Goal: Task Accomplishment & Management: Manage account settings

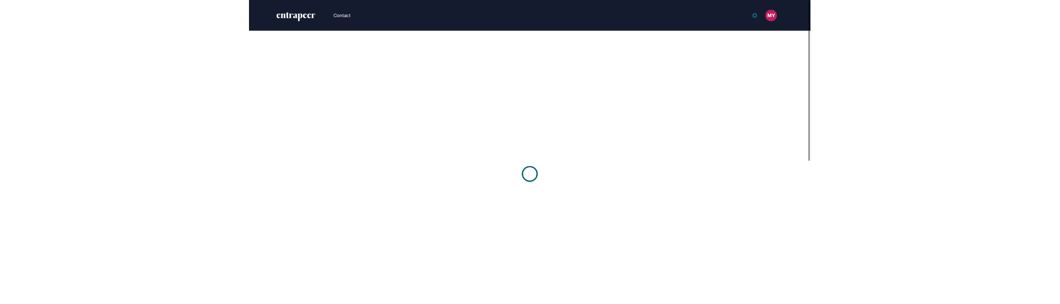
scroll to position [1, 1]
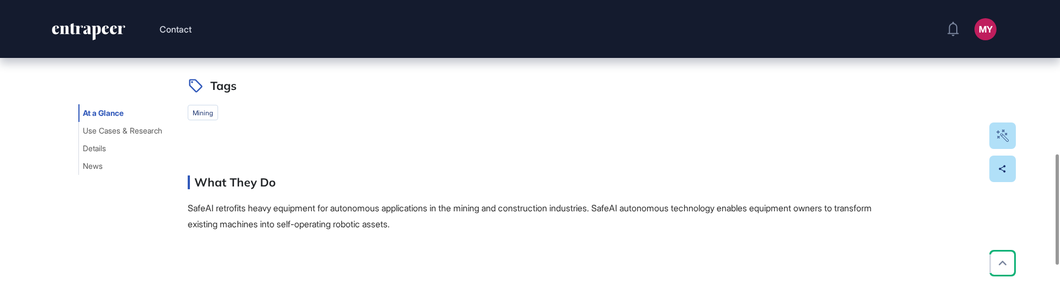
click at [100, 164] on span "News" at bounding box center [93, 166] width 20 height 9
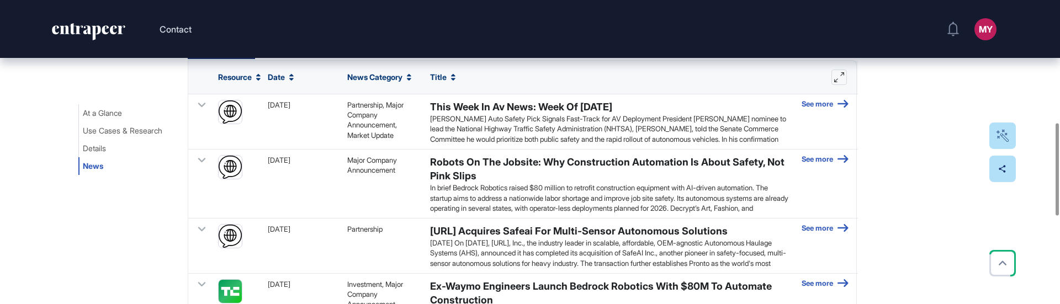
scroll to position [395, 0]
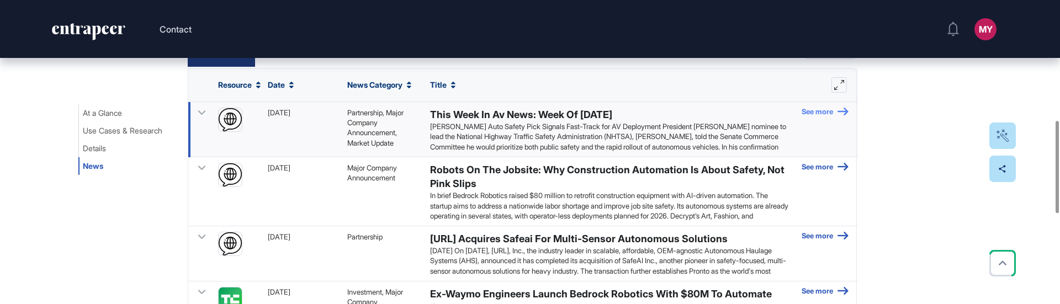
drag, startPoint x: 0, startPoint y: 0, endPoint x: 827, endPoint y: 115, distance: 835.2
click at [827, 115] on link "See more" at bounding box center [824, 130] width 47 height 44
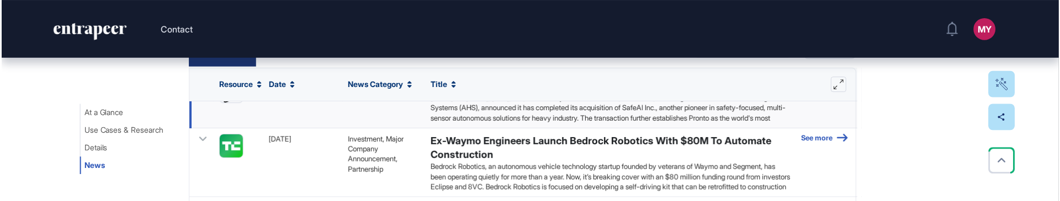
scroll to position [201, 1060]
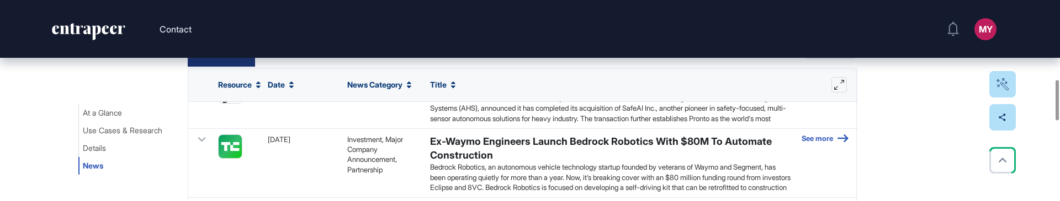
click at [507, 97] on div "Title" at bounding box center [609, 84] width 371 height 33
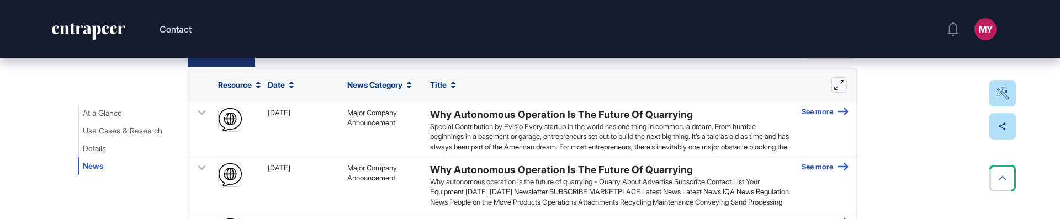
scroll to position [219, 1060]
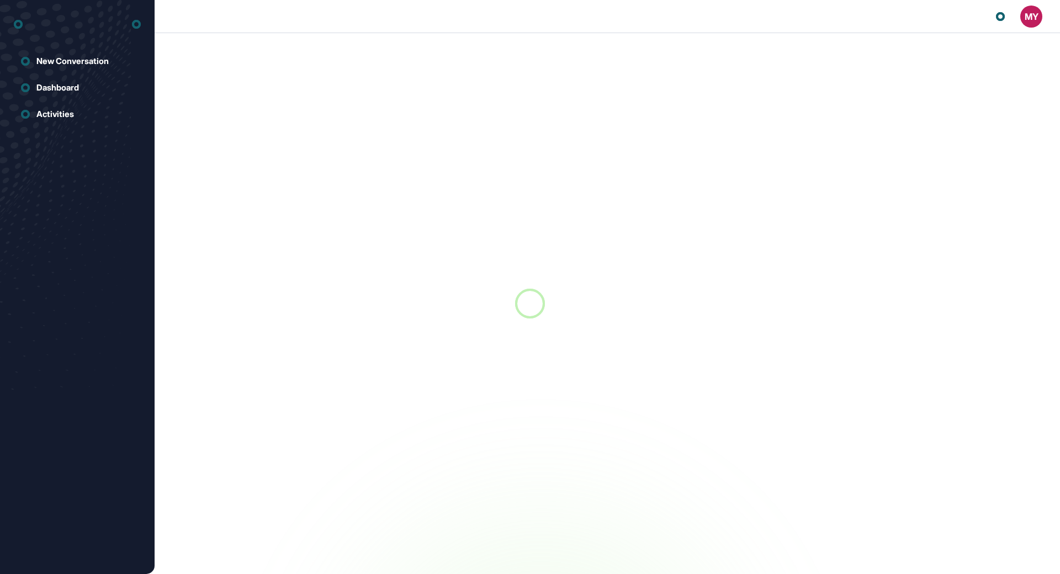
scroll to position [1, 1]
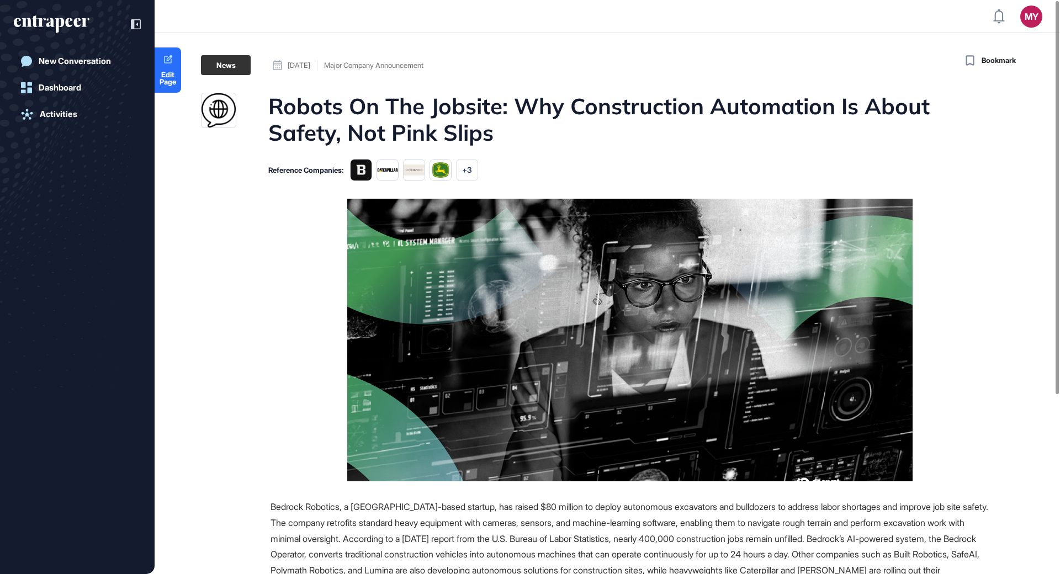
click at [445, 185] on main "News [DATE] Major Company Announcement [DATE] Major Company Announcement Robots…" at bounding box center [608, 429] width 903 height 749
click at [536, 100] on h1 "Robots On The Jobsite: Why Construction Automation Is About Safety, Not Pink Sl…" at bounding box center [628, 119] width 720 height 53
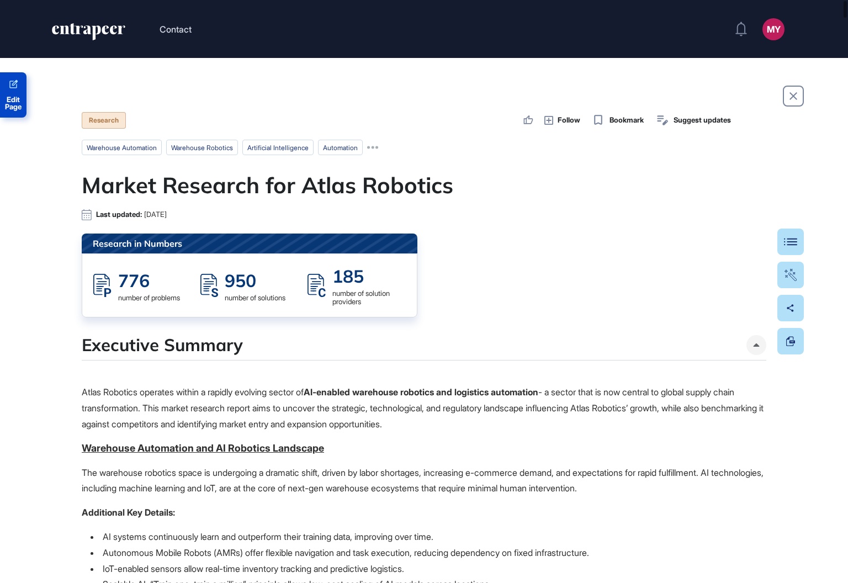
click at [19, 102] on span "Edit Page" at bounding box center [13, 103] width 26 height 14
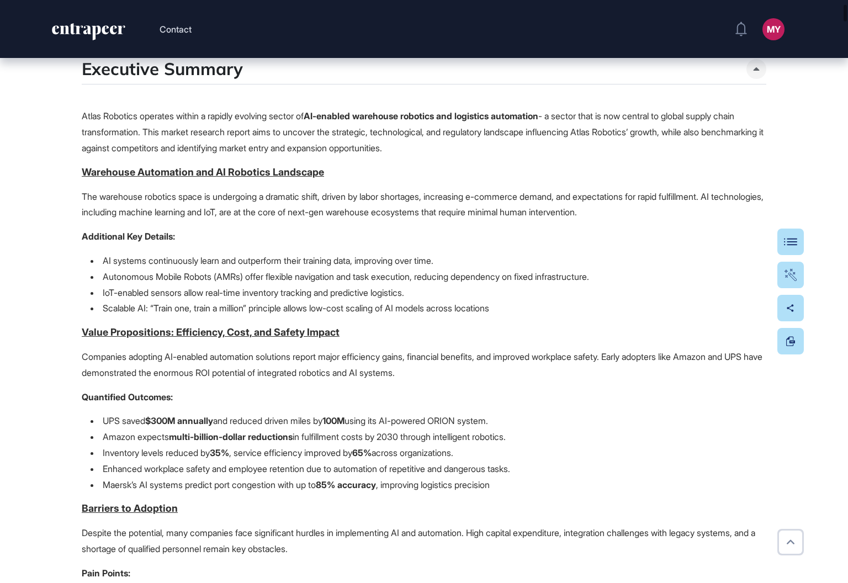
scroll to position [283, 0]
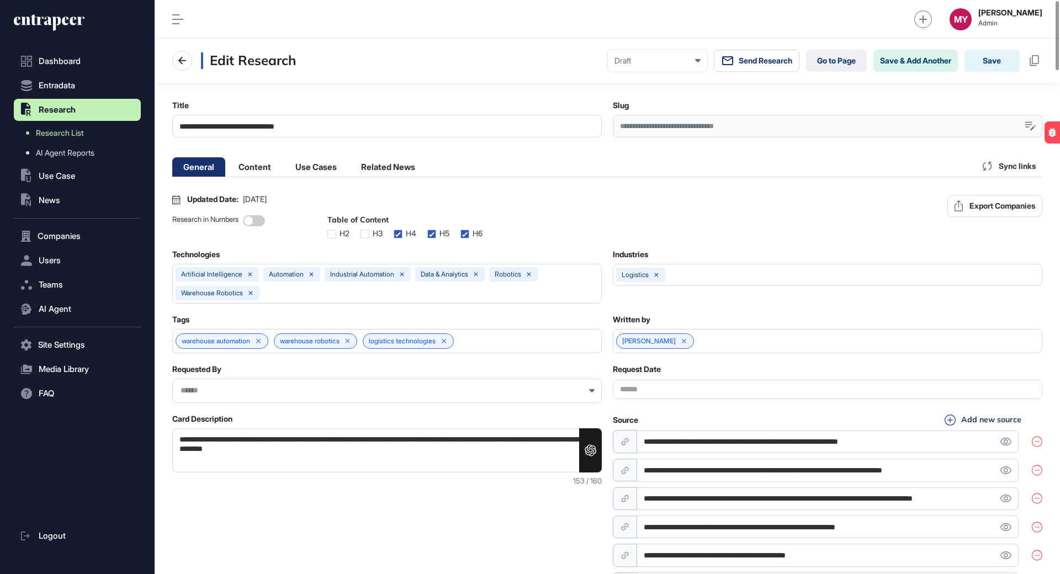
scroll to position [1, 5]
click at [1032, 62] on icon at bounding box center [1034, 60] width 10 height 11
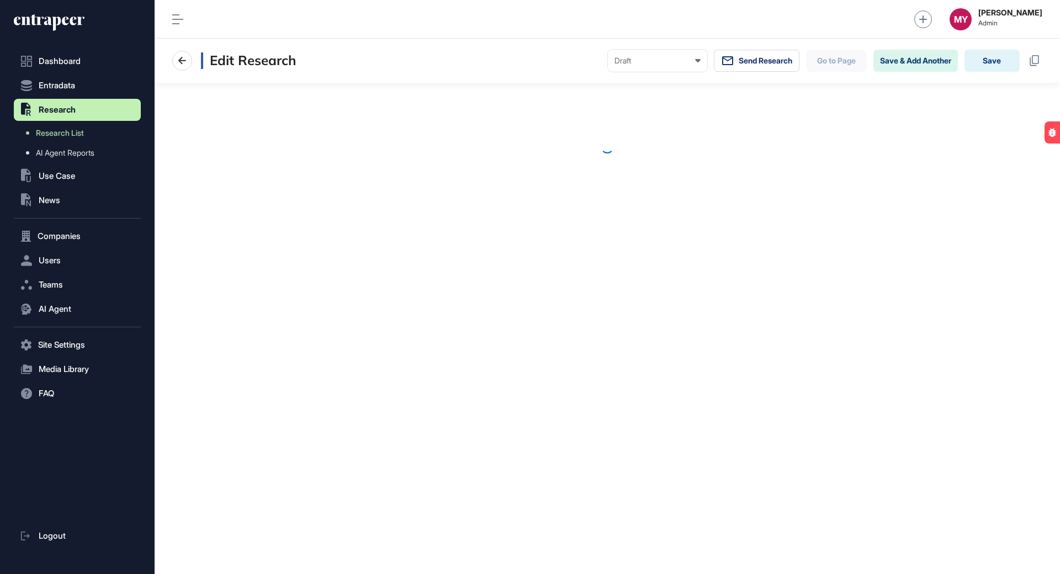
click at [514, 124] on section "Edit Research Draft Draft Pending Review Published Private Send Research Go to …" at bounding box center [607, 125] width 905 height 172
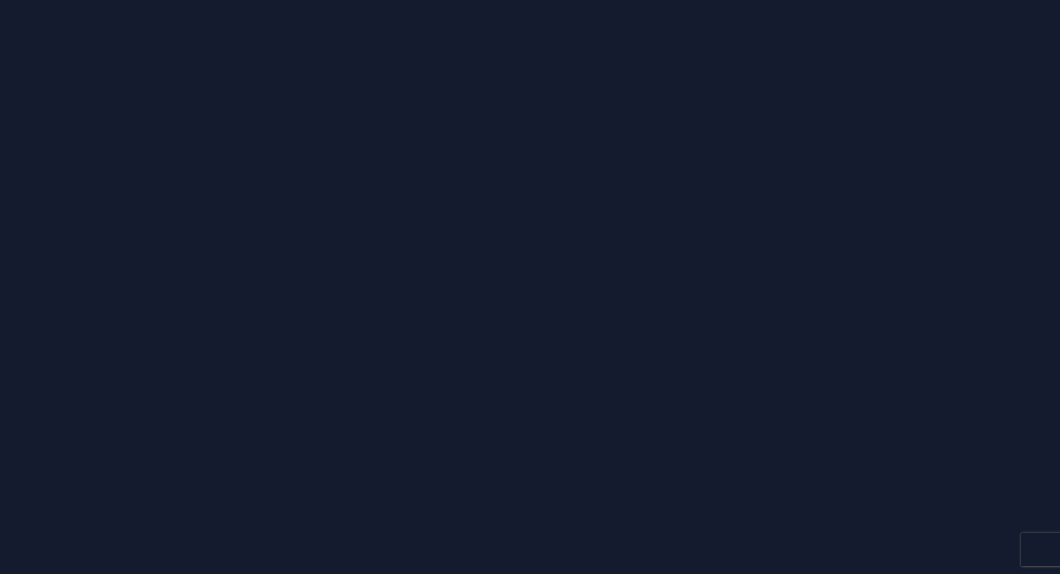
click at [566, 186] on div at bounding box center [530, 287] width 1060 height 574
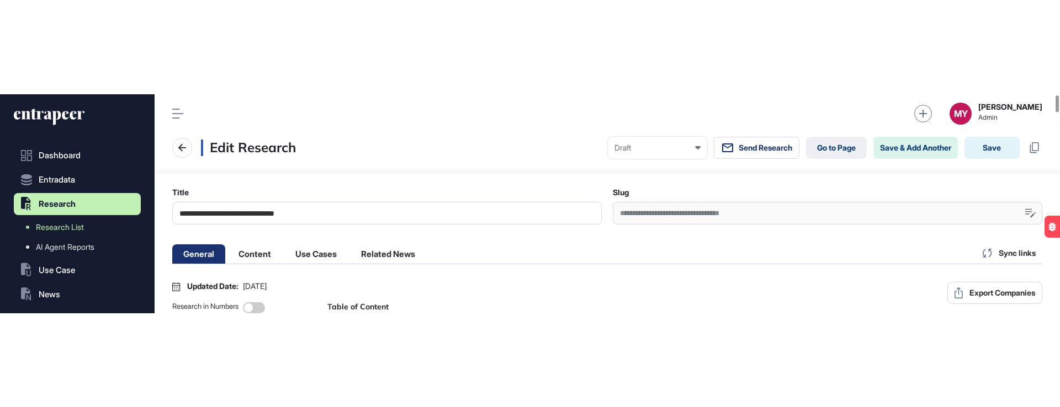
scroll to position [1, 5]
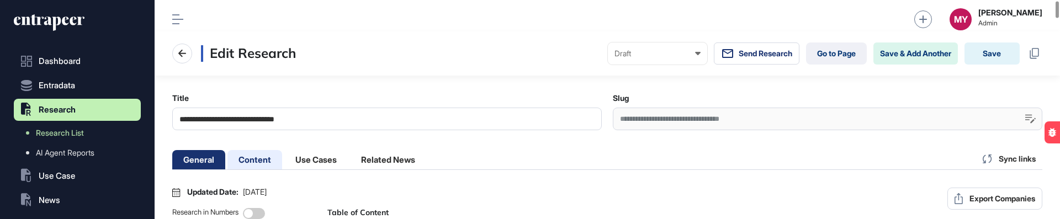
click at [284, 156] on li "Content" at bounding box center [315, 159] width 63 height 19
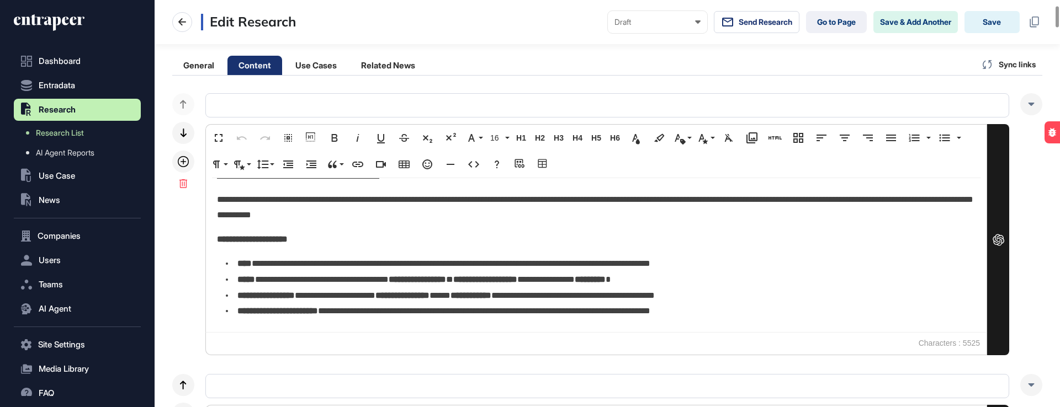
scroll to position [672, 0]
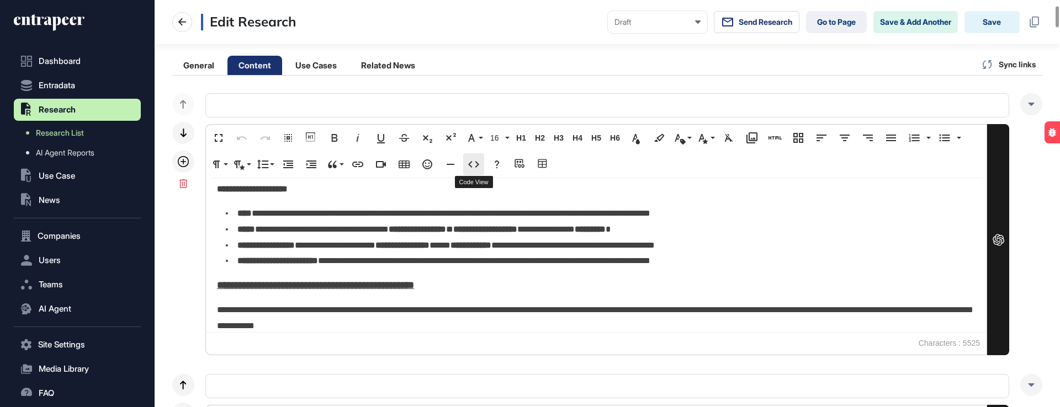
click at [471, 162] on icon "button" at bounding box center [473, 164] width 11 height 7
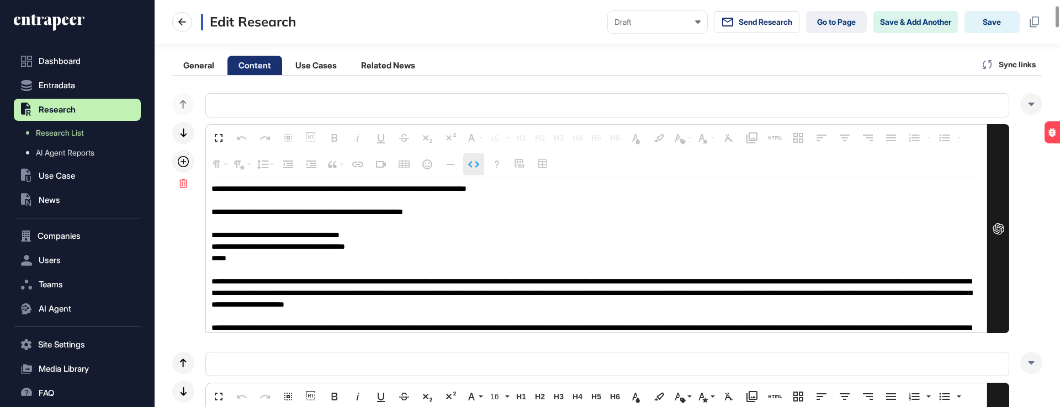
scroll to position [3032, 0]
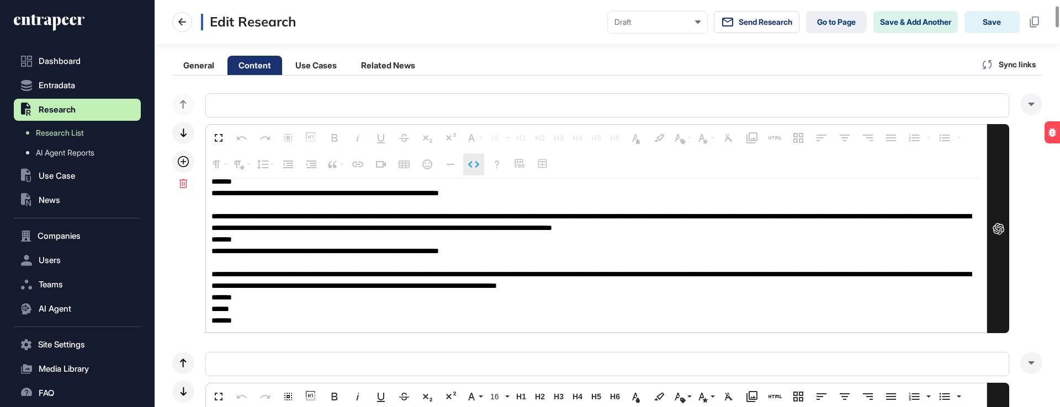
click at [471, 162] on icon "button" at bounding box center [473, 164] width 11 height 7
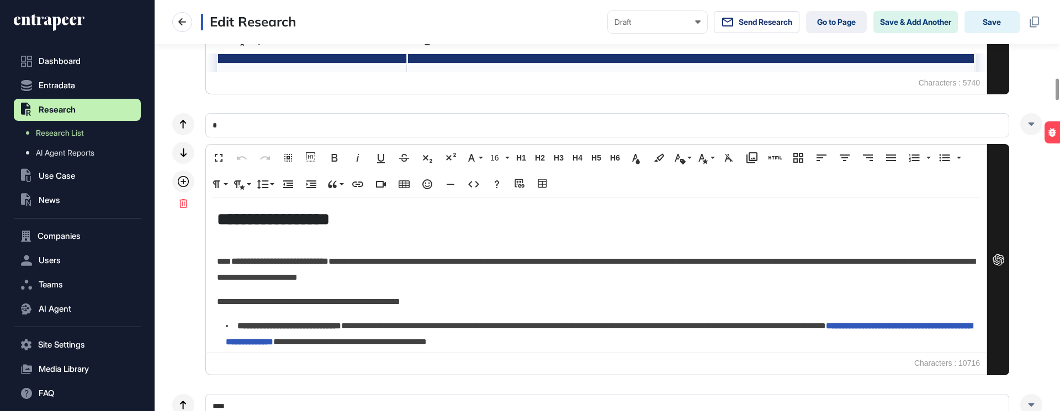
scroll to position [389, 127]
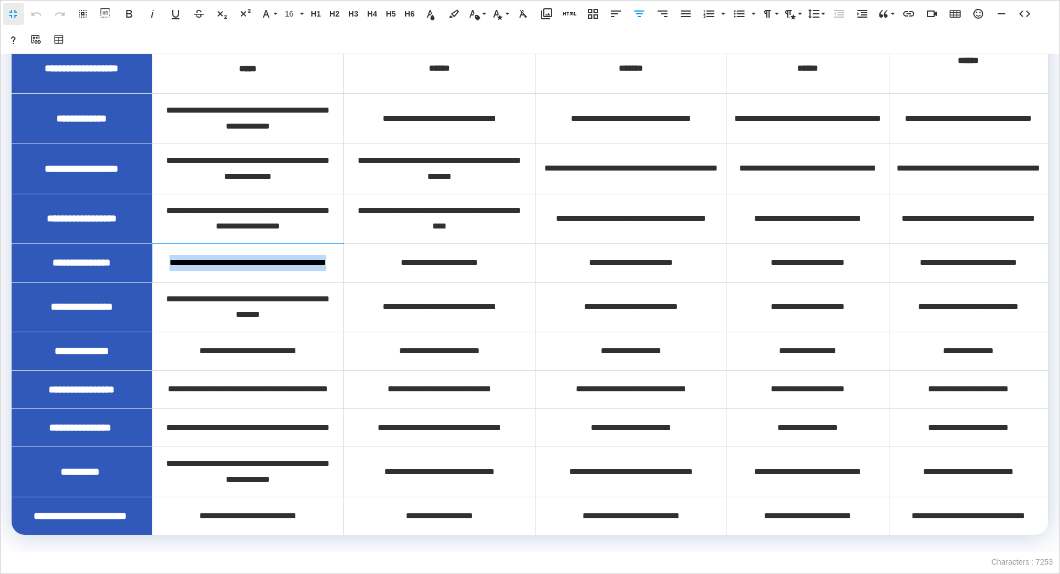
drag, startPoint x: 172, startPoint y: 231, endPoint x: 283, endPoint y: 252, distance: 113.0
click at [283, 255] on div "**********" at bounding box center [248, 263] width 178 height 16
click at [805, 18] on button "Line Height" at bounding box center [815, 14] width 21 height 22
click at [820, 47] on link "Single" at bounding box center [830, 52] width 49 height 17
click at [820, 17] on icon "button" at bounding box center [813, 13] width 13 height 13
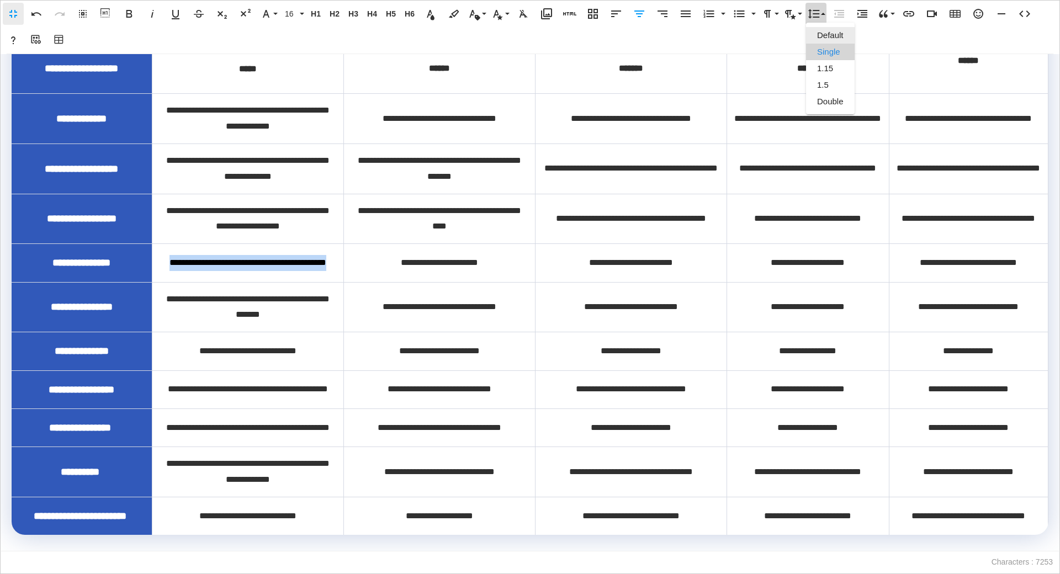
click at [821, 36] on link "Default" at bounding box center [830, 35] width 49 height 17
click at [866, 17] on icon "button" at bounding box center [861, 13] width 13 height 13
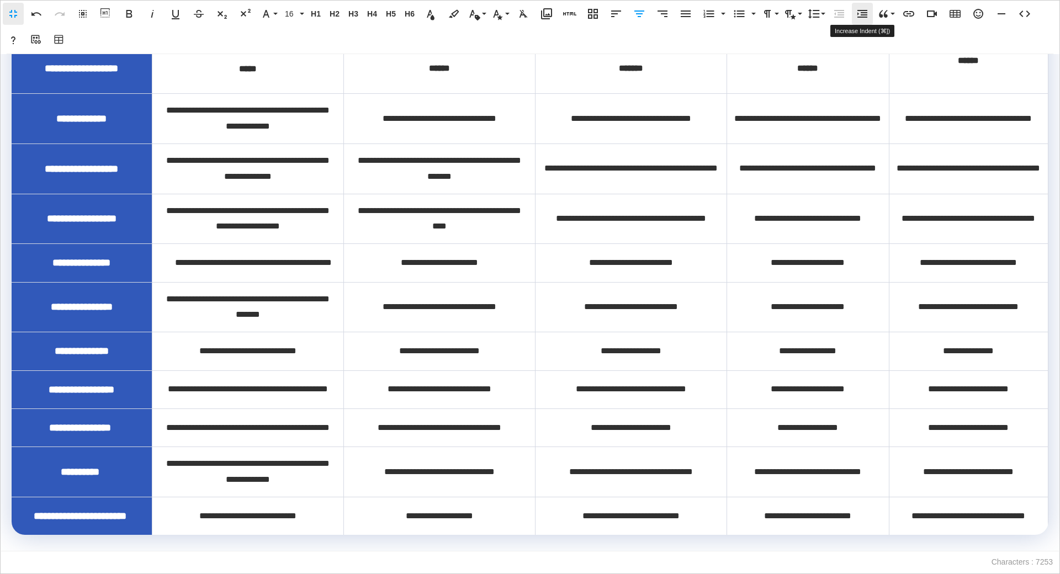
click at [863, 12] on icon "button" at bounding box center [861, 13] width 13 height 13
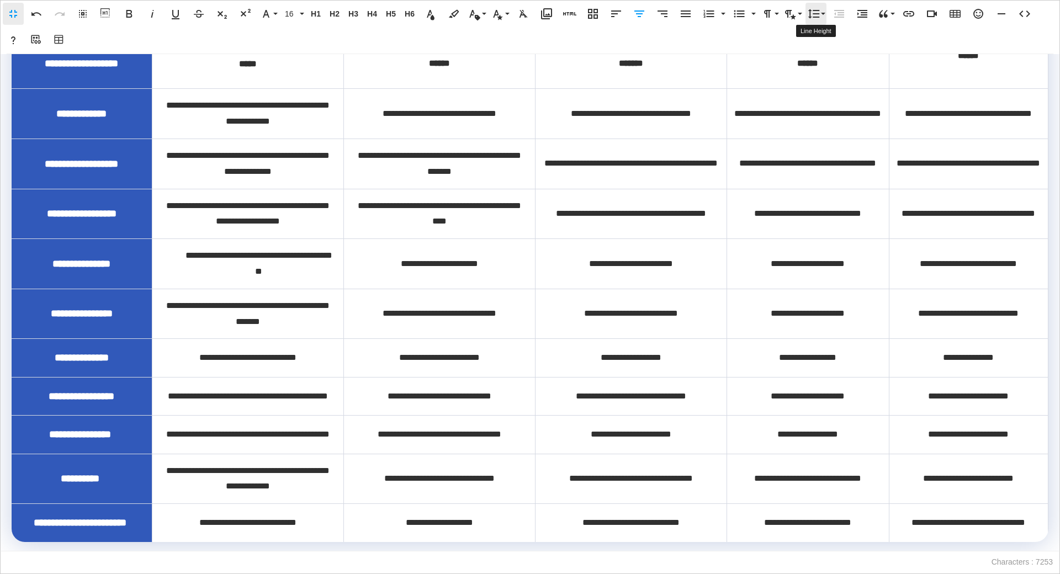
click at [819, 17] on icon "button" at bounding box center [814, 13] width 12 height 9
click at [819, 71] on link "1.15" at bounding box center [830, 68] width 49 height 17
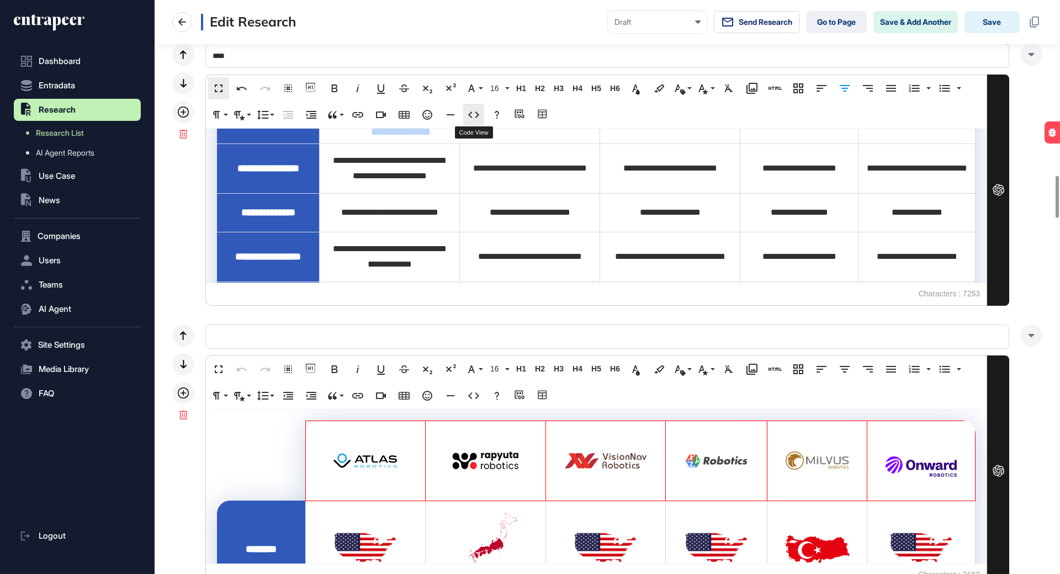
click at [480, 107] on button "Code View" at bounding box center [473, 115] width 21 height 22
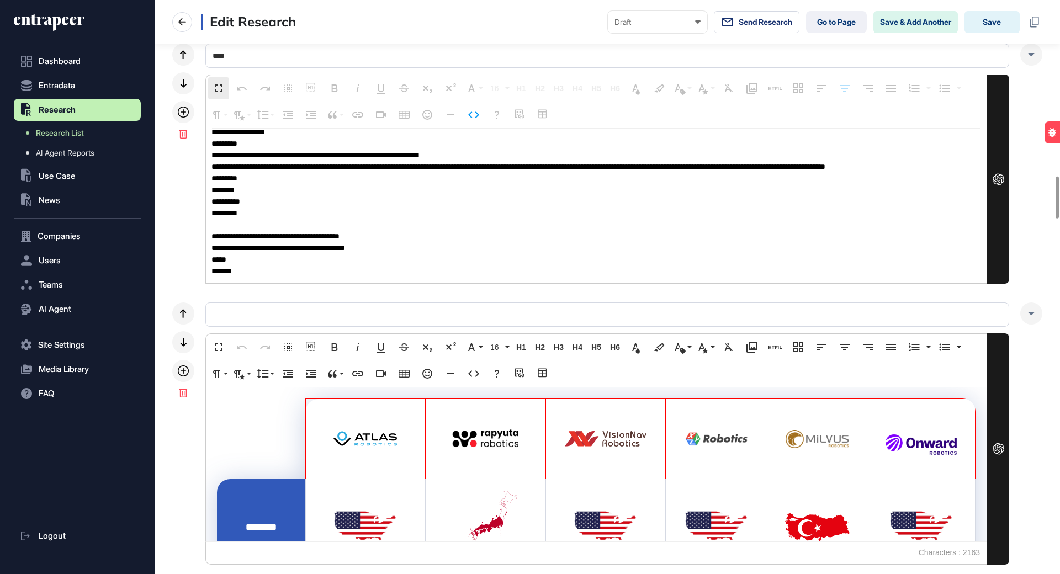
click at [481, 178] on textarea at bounding box center [596, 205] width 780 height 155
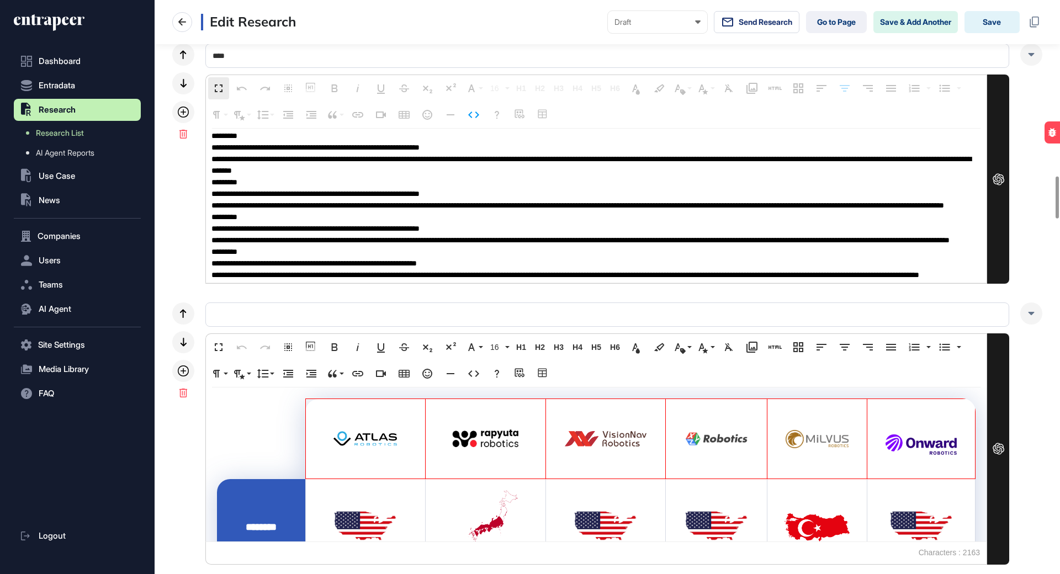
click at [538, 209] on textarea at bounding box center [596, 205] width 780 height 155
click at [482, 116] on button "Code View" at bounding box center [473, 115] width 21 height 22
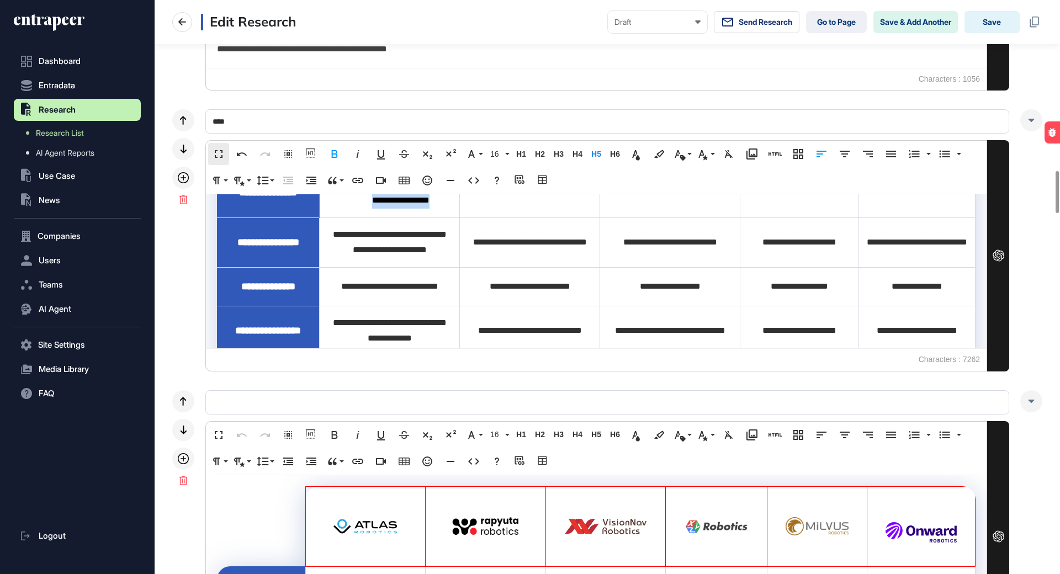
drag, startPoint x: 418, startPoint y: 310, endPoint x: 354, endPoint y: 276, distance: 72.6
click at [354, 209] on div "**********" at bounding box center [400, 193] width 104 height 32
click at [268, 184] on icon "button" at bounding box center [262, 180] width 13 height 13
click at [283, 214] on link "Single" at bounding box center [279, 218] width 49 height 17
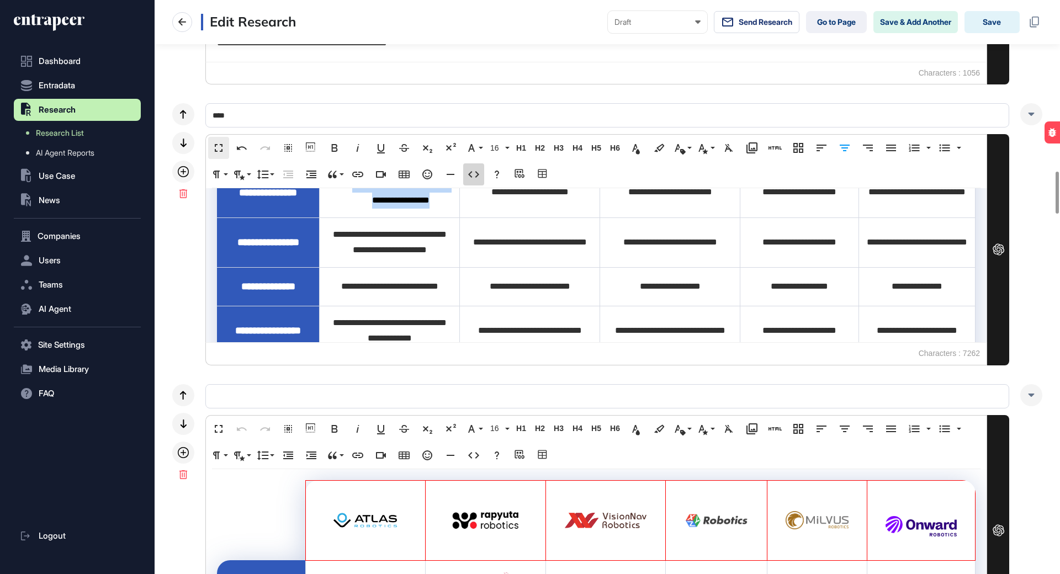
type textarea "**********"
click at [479, 172] on icon "button" at bounding box center [473, 174] width 13 height 13
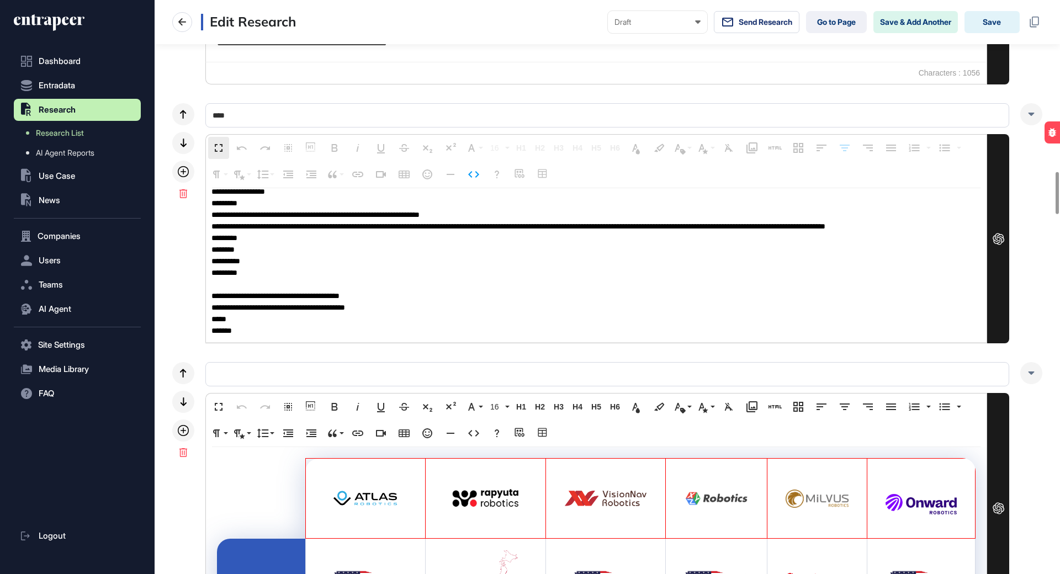
click at [486, 237] on textarea at bounding box center [596, 265] width 780 height 155
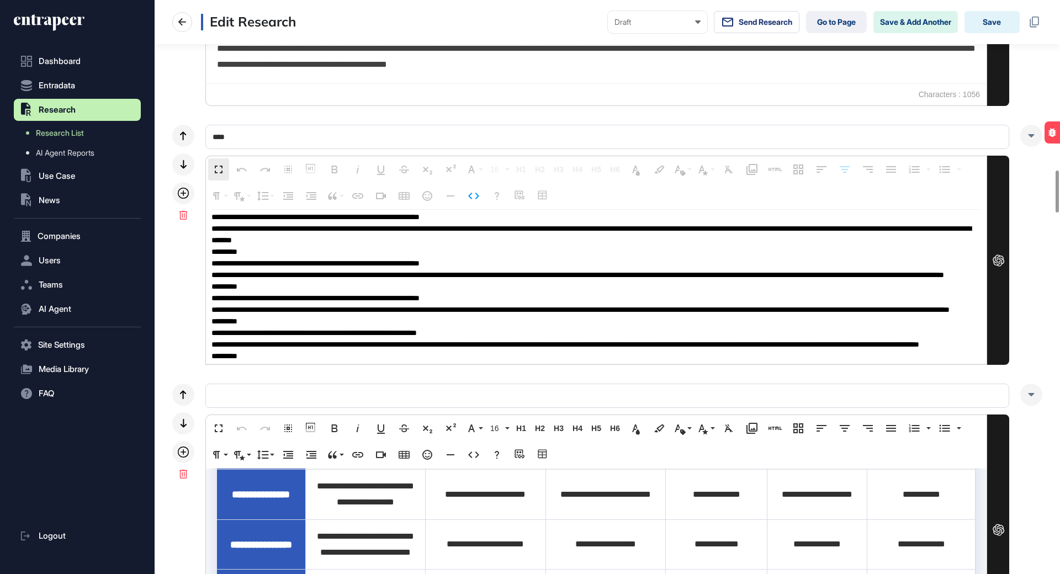
drag, startPoint x: 457, startPoint y: 285, endPoint x: 529, endPoint y: 285, distance: 71.7
click at [525, 285] on textarea at bounding box center [596, 286] width 780 height 155
click at [529, 285] on textarea at bounding box center [596, 286] width 780 height 155
click at [483, 202] on button "Code View" at bounding box center [473, 196] width 21 height 22
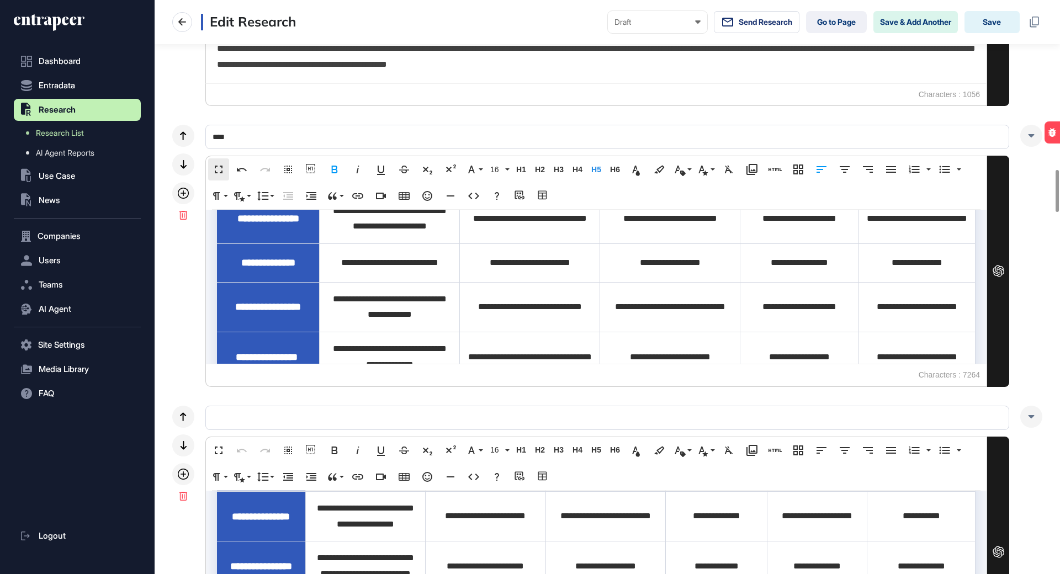
drag, startPoint x: 421, startPoint y: 289, endPoint x: 352, endPoint y: 252, distance: 78.5
click at [352, 185] on div "**********" at bounding box center [400, 169] width 104 height 32
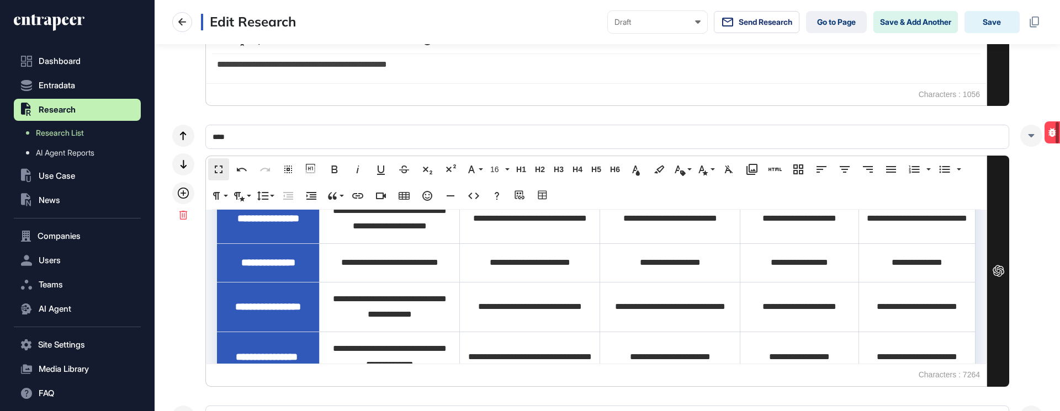
click at [408, 180] on span "**********" at bounding box center [400, 168] width 97 height 24
click at [549, 172] on span "**********" at bounding box center [529, 168] width 77 height 8
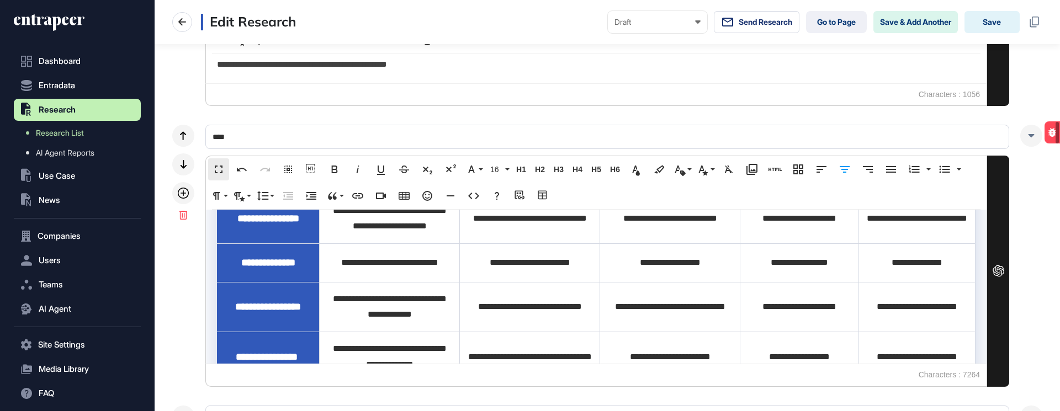
click at [549, 172] on span "**********" at bounding box center [529, 168] width 77 height 8
click at [263, 198] on icon "button" at bounding box center [262, 195] width 13 height 13
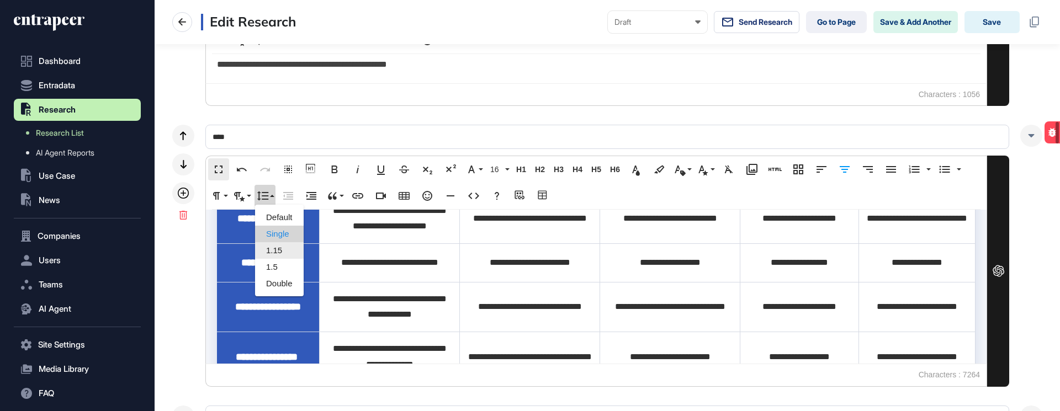
click at [270, 251] on link "1.15" at bounding box center [279, 250] width 49 height 17
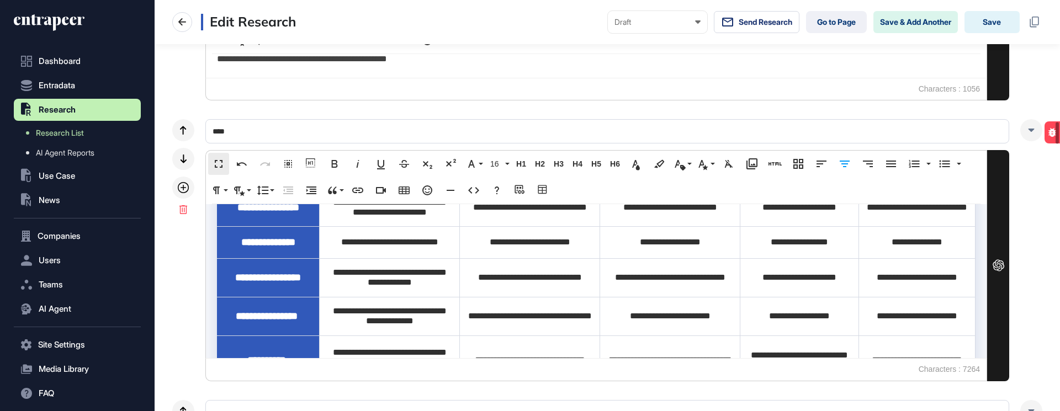
scroll to position [1231, 0]
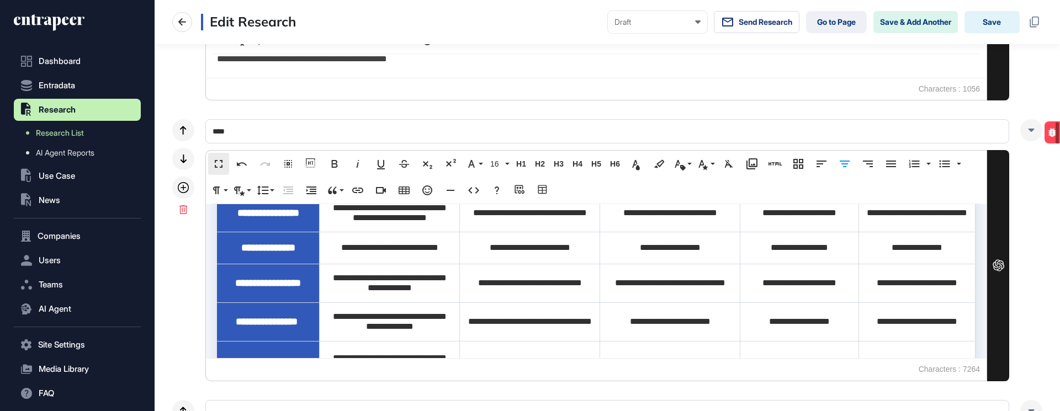
click at [504, 173] on span "**********" at bounding box center [529, 168] width 77 height 8
click at [632, 173] on span "**********" at bounding box center [670, 168] width 84 height 8
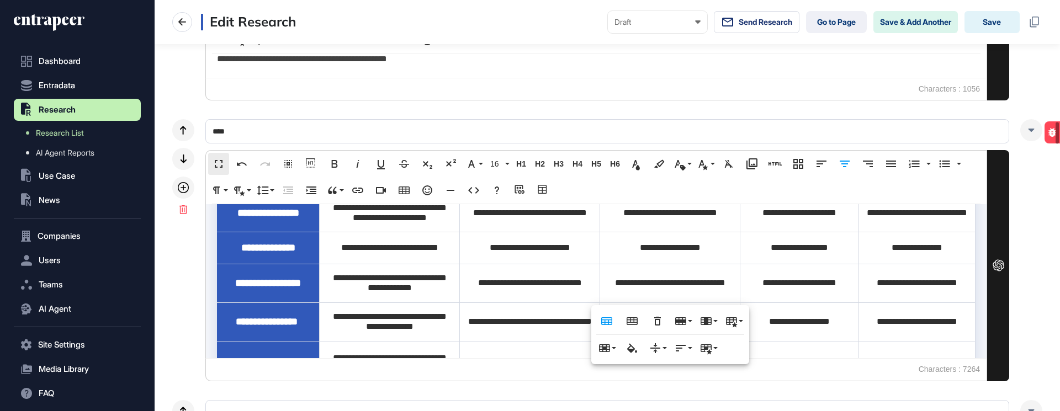
click at [632, 173] on span "**********" at bounding box center [670, 168] width 84 height 8
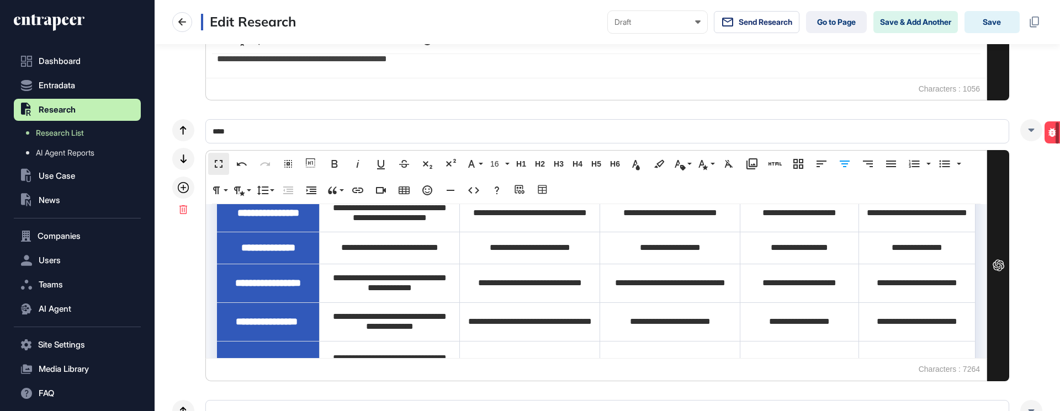
click at [556, 173] on span "**********" at bounding box center [529, 168] width 77 height 8
click at [73, 306] on button "AI Agent" at bounding box center [77, 309] width 127 height 22
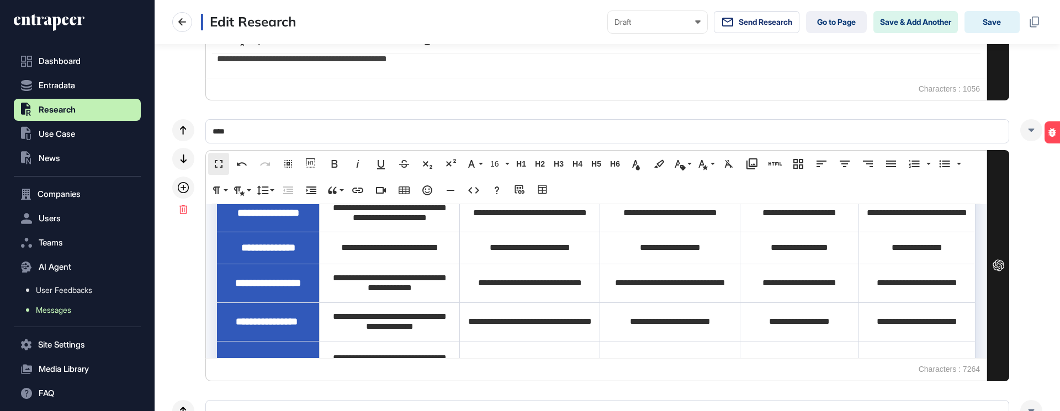
click at [75, 316] on link "Messages" at bounding box center [79, 310] width 121 height 20
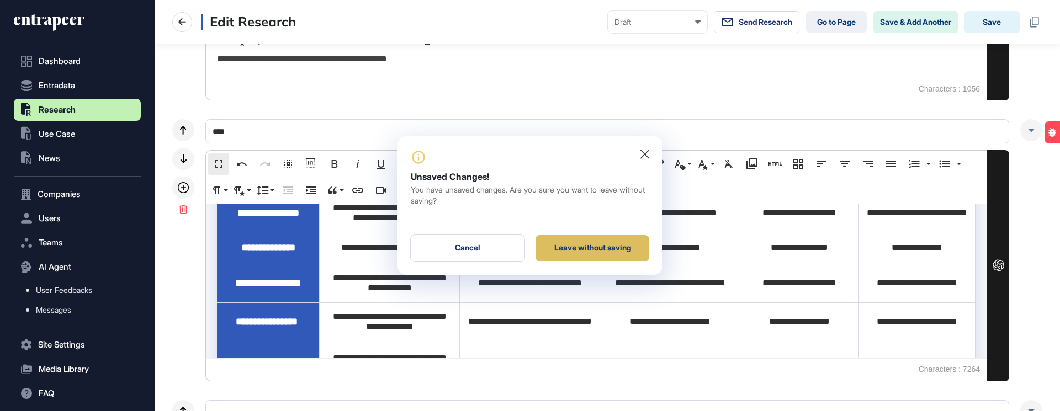
click at [581, 259] on div "Leave without saving" at bounding box center [592, 248] width 114 height 26
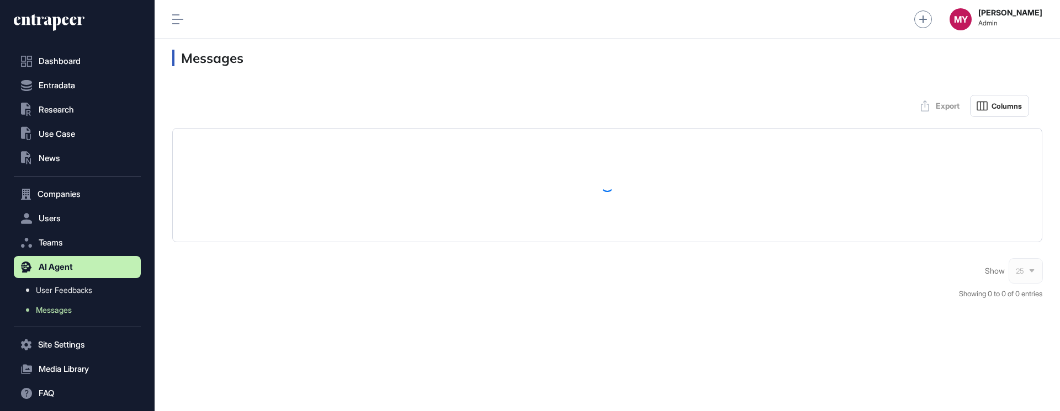
click at [434, 177] on table at bounding box center [607, 185] width 869 height 113
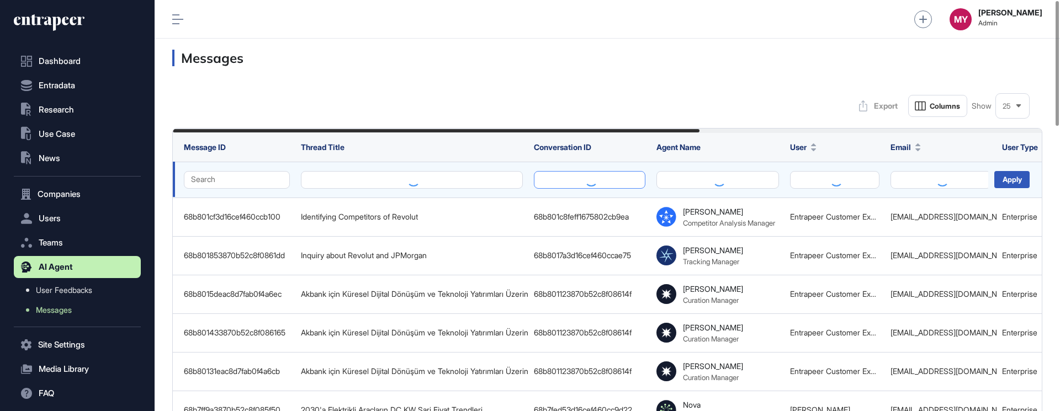
click at [555, 175] on button at bounding box center [589, 180] width 111 height 18
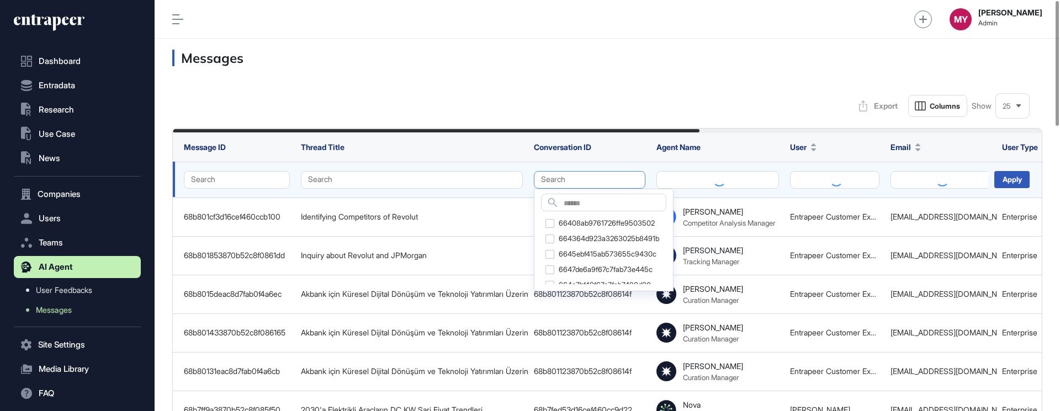
click at [555, 175] on button "Search" at bounding box center [589, 180] width 111 height 18
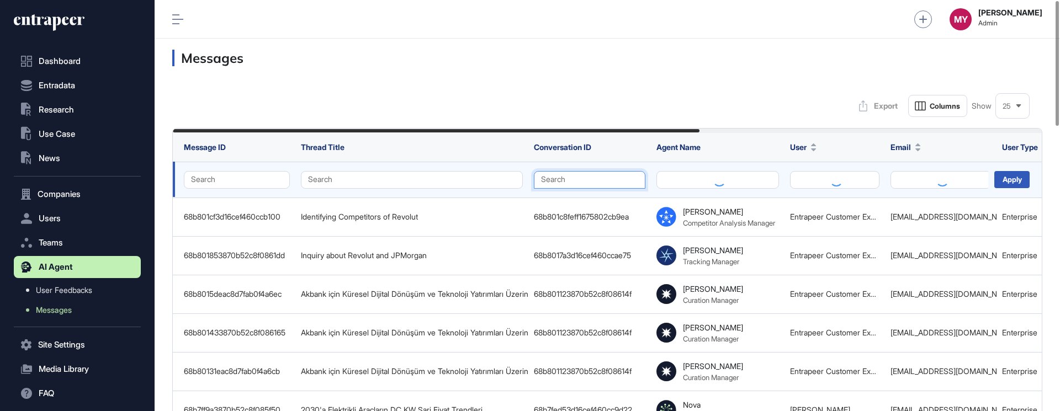
click at [555, 175] on button "Search" at bounding box center [589, 180] width 111 height 18
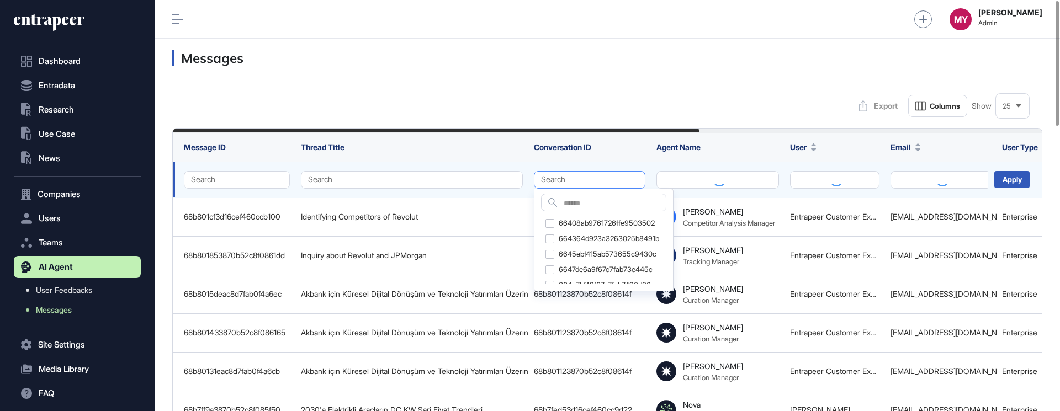
click at [555, 175] on button "Search" at bounding box center [589, 180] width 111 height 18
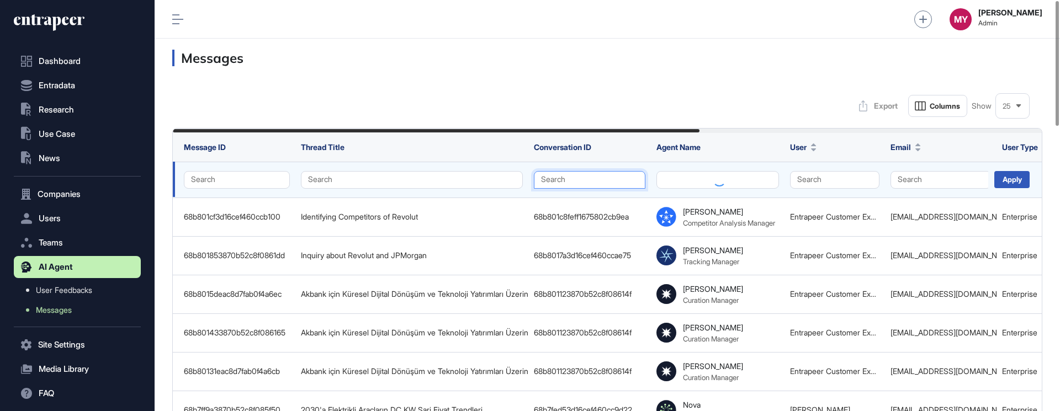
click at [555, 175] on button "Search" at bounding box center [589, 180] width 111 height 18
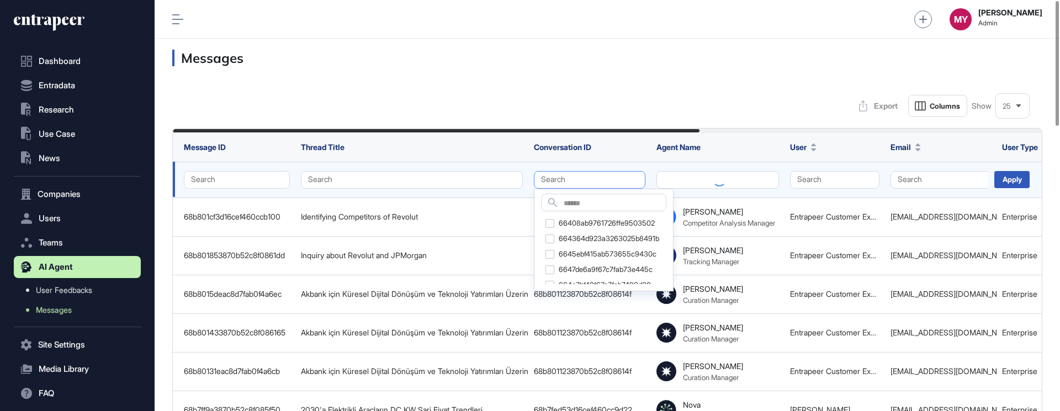
click at [555, 175] on button "Search" at bounding box center [589, 180] width 111 height 18
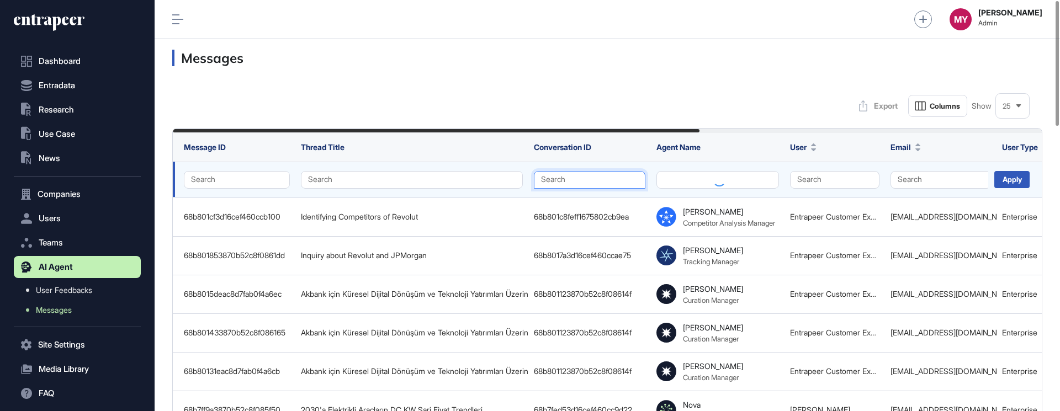
click at [555, 175] on button "Search" at bounding box center [589, 180] width 111 height 18
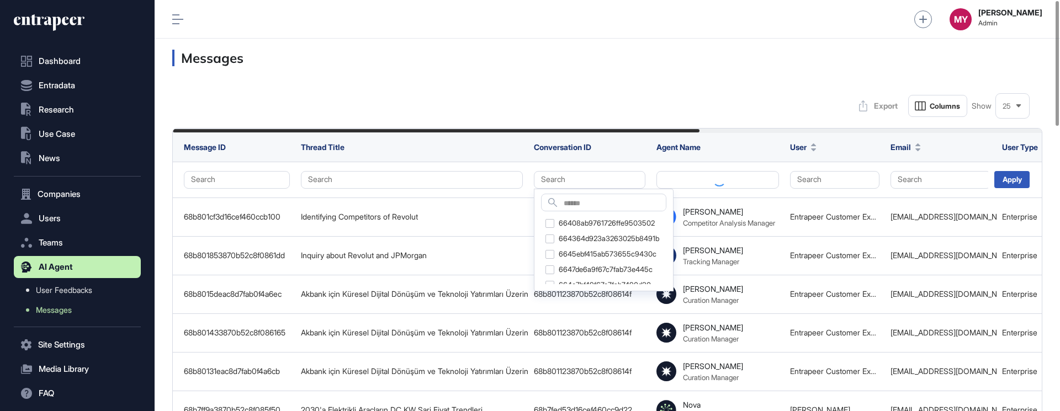
click at [614, 184] on button "Search" at bounding box center [589, 180] width 111 height 18
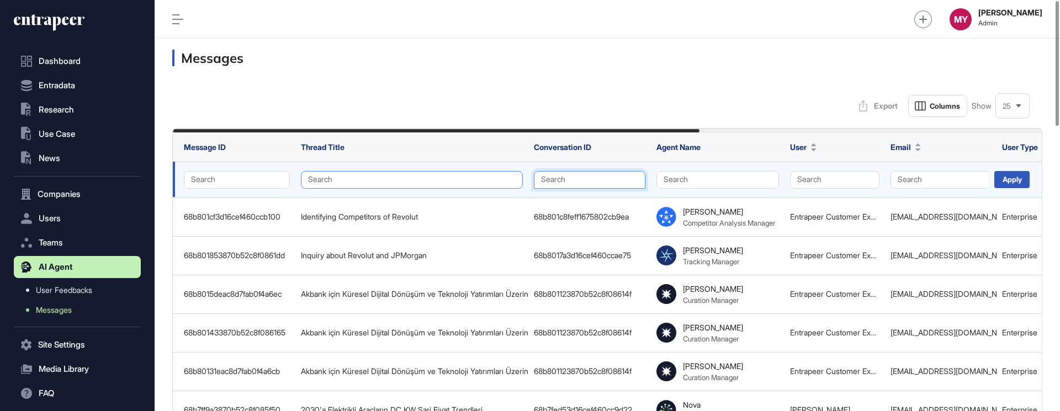
click at [486, 180] on button "Search" at bounding box center [412, 180] width 222 height 18
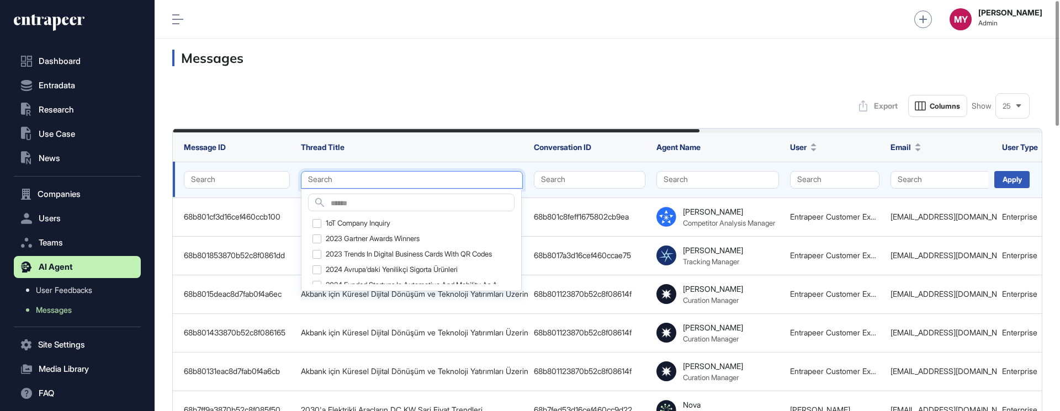
click at [486, 180] on button "Search" at bounding box center [412, 180] width 222 height 18
click at [516, 185] on button "Search" at bounding box center [412, 180] width 222 height 18
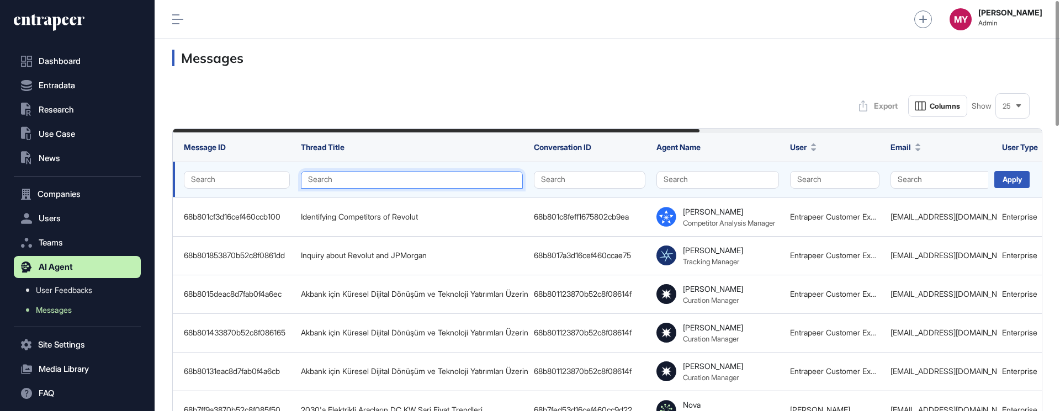
click at [516, 185] on button "Search" at bounding box center [412, 180] width 222 height 18
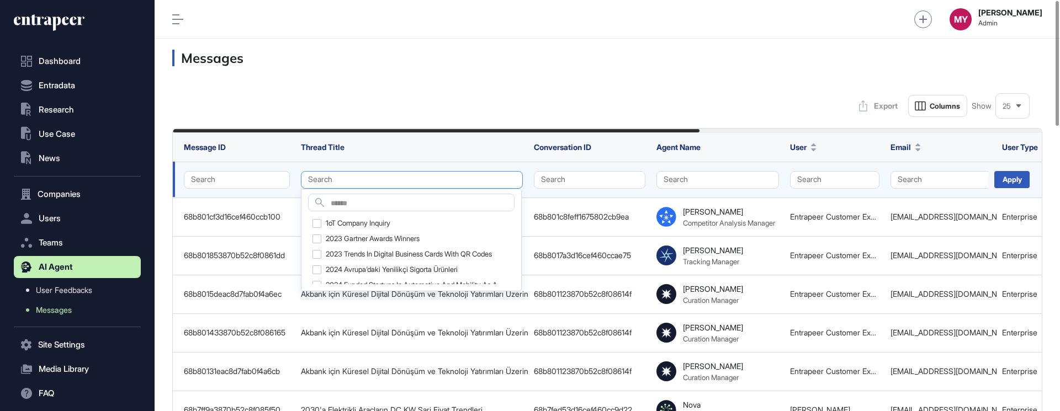
click at [516, 185] on button "Search" at bounding box center [412, 180] width 222 height 18
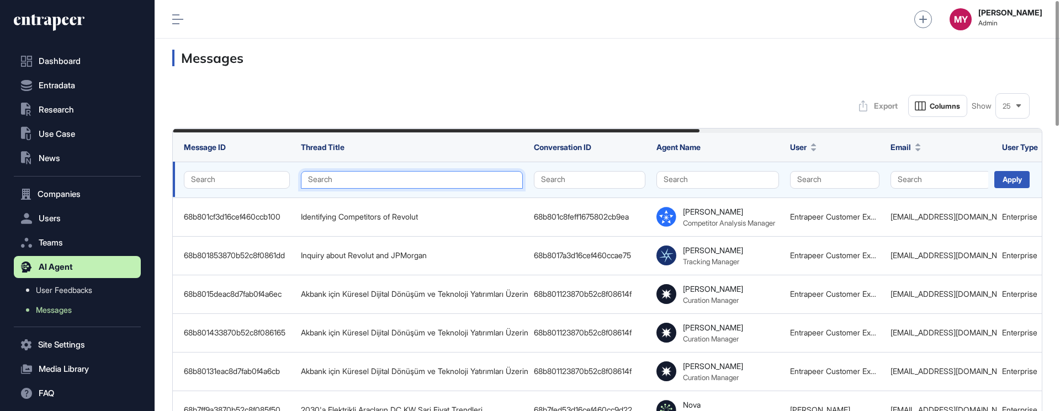
click at [516, 185] on button "Search" at bounding box center [412, 180] width 222 height 18
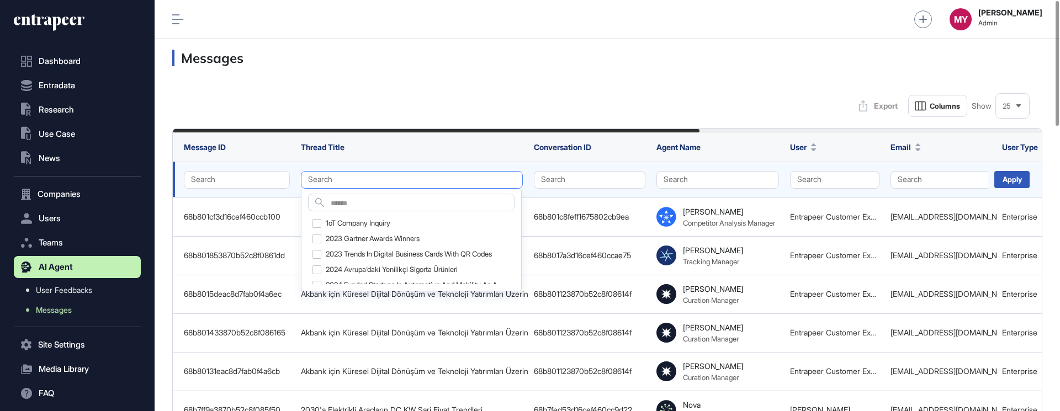
click at [516, 185] on button "Search" at bounding box center [412, 180] width 222 height 18
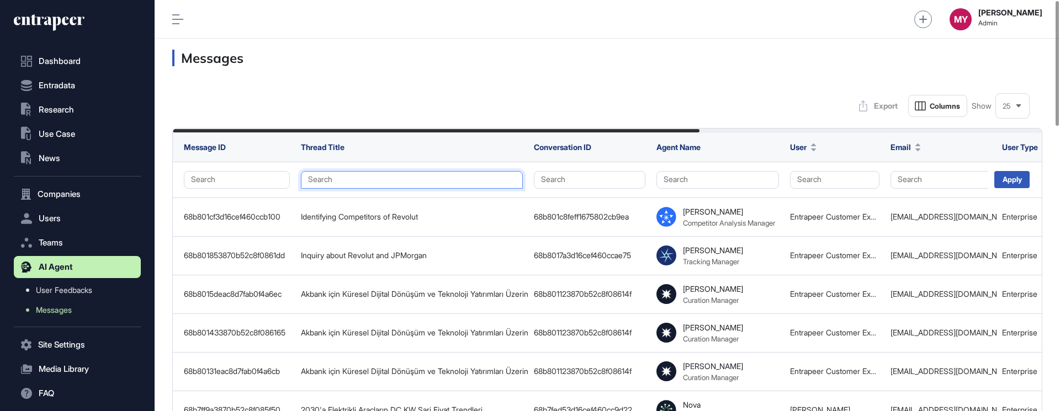
click at [530, 104] on div "Export Columns Show 25" at bounding box center [607, 106] width 870 height 22
click at [502, 188] on button "Search" at bounding box center [412, 180] width 222 height 18
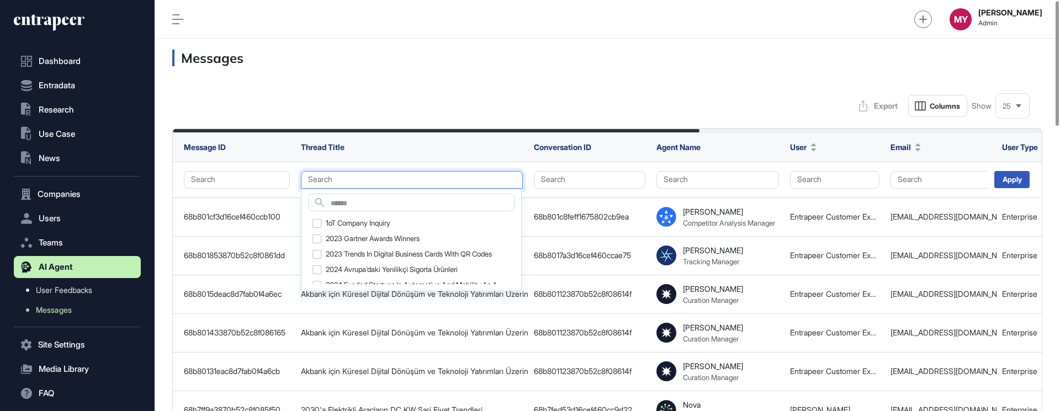
click at [505, 113] on div "Export Columns Show 25" at bounding box center [607, 106] width 870 height 22
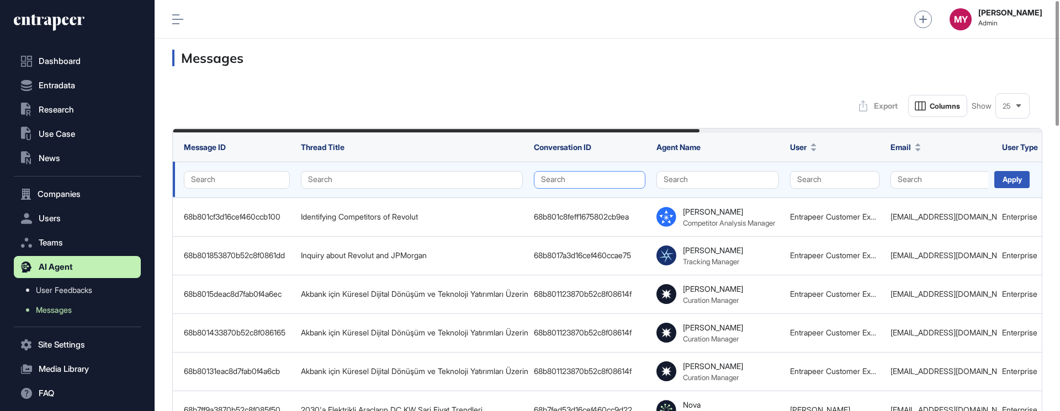
click at [561, 173] on button "Search" at bounding box center [589, 180] width 111 height 18
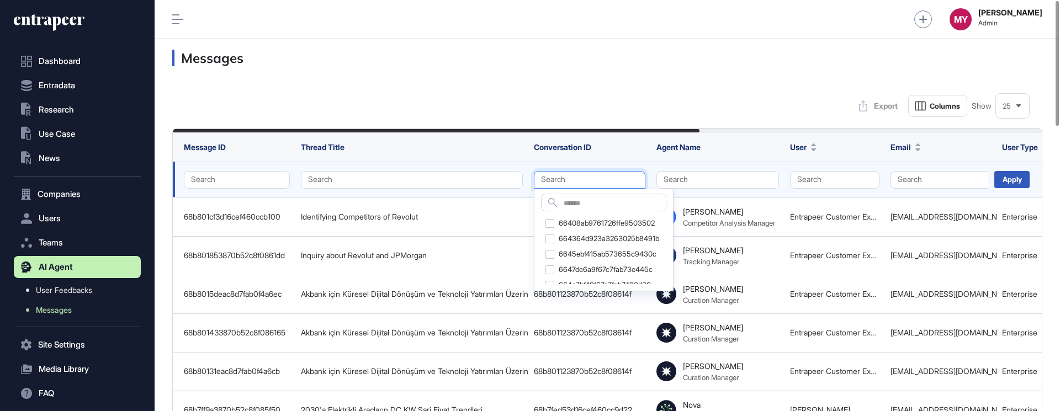
click at [561, 173] on button "Search" at bounding box center [589, 180] width 111 height 18
click at [555, 185] on button "Search" at bounding box center [589, 180] width 111 height 18
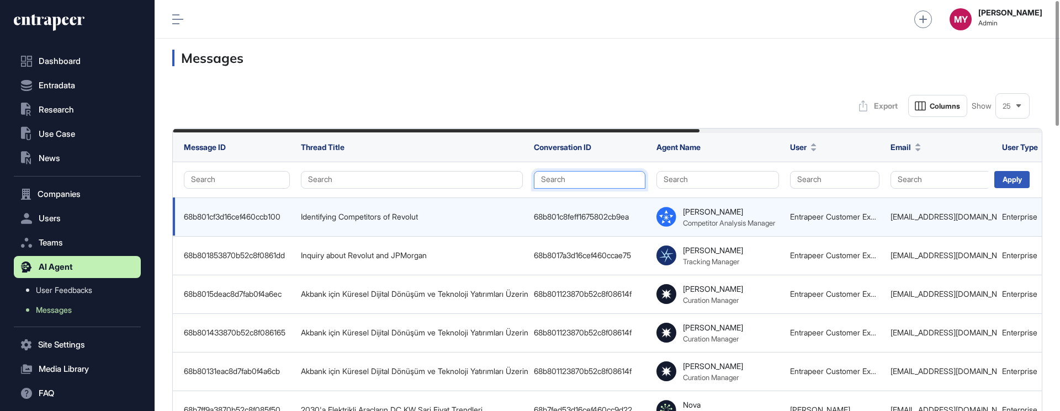
click at [605, 217] on div "68b801c8feff1675802cb9ea" at bounding box center [589, 216] width 111 height 9
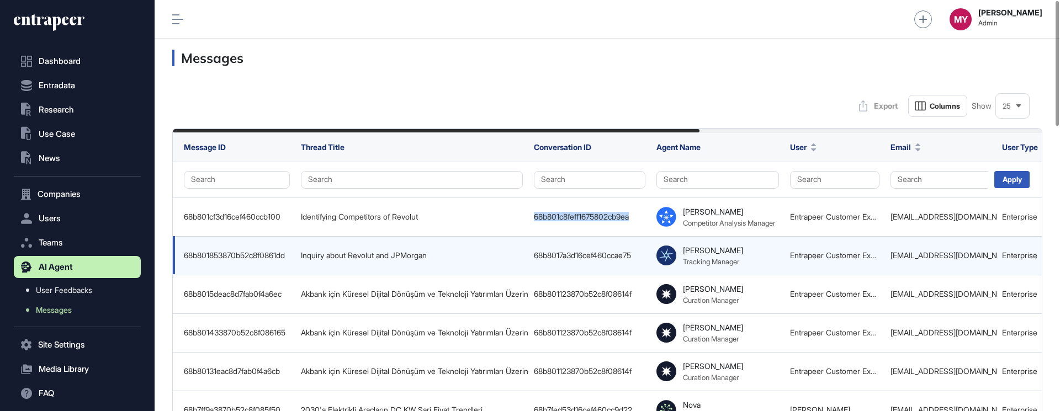
copy div "68b801c8feff1675802cb9ea"
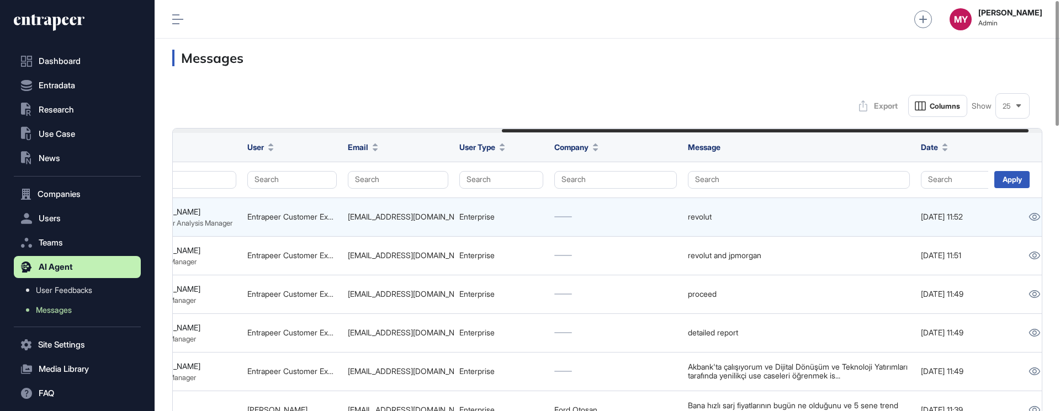
scroll to position [0, 565]
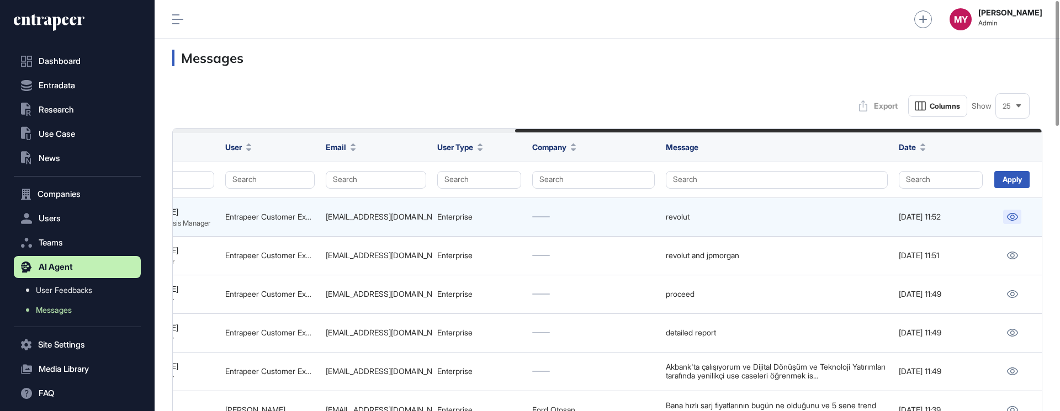
click at [1016, 218] on icon at bounding box center [1012, 217] width 11 height 8
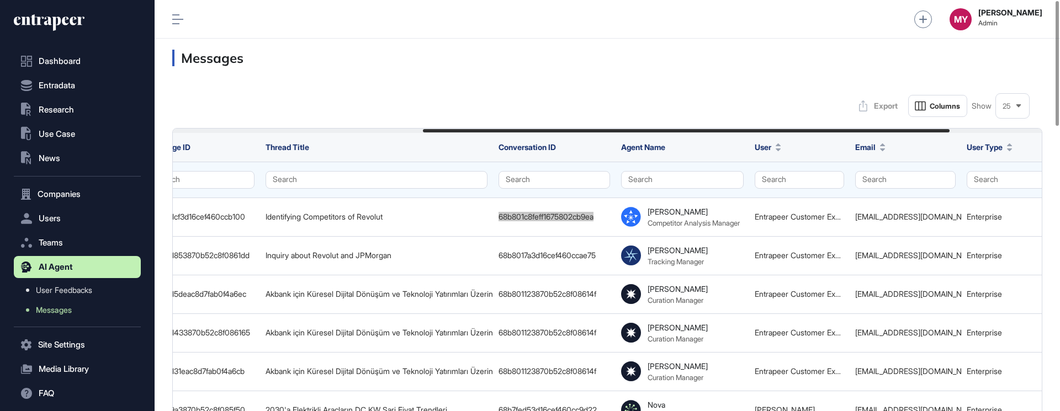
scroll to position [0, 0]
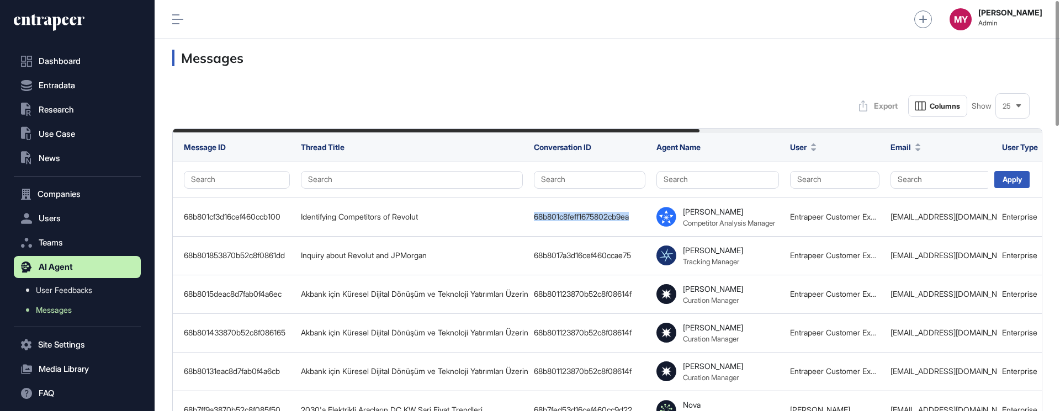
click at [331, 54] on h3 "Messages" at bounding box center [607, 58] width 870 height 17
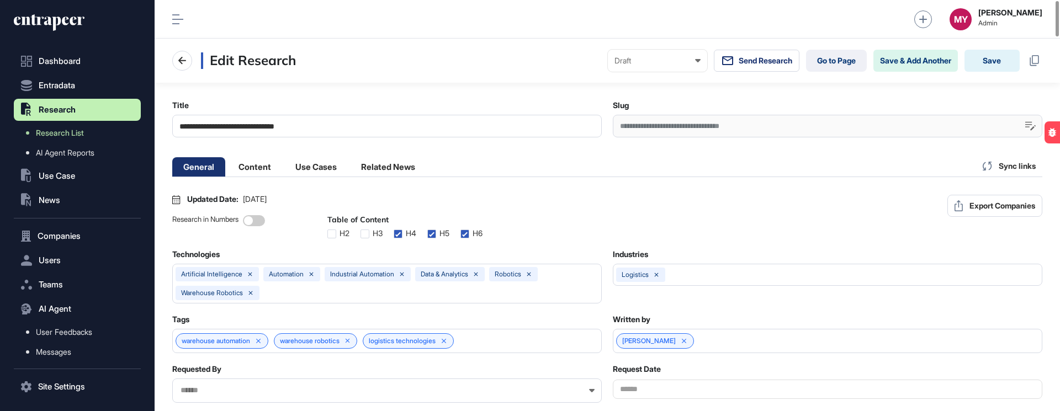
scroll to position [1, 5]
click at [284, 159] on li "Content" at bounding box center [315, 166] width 63 height 19
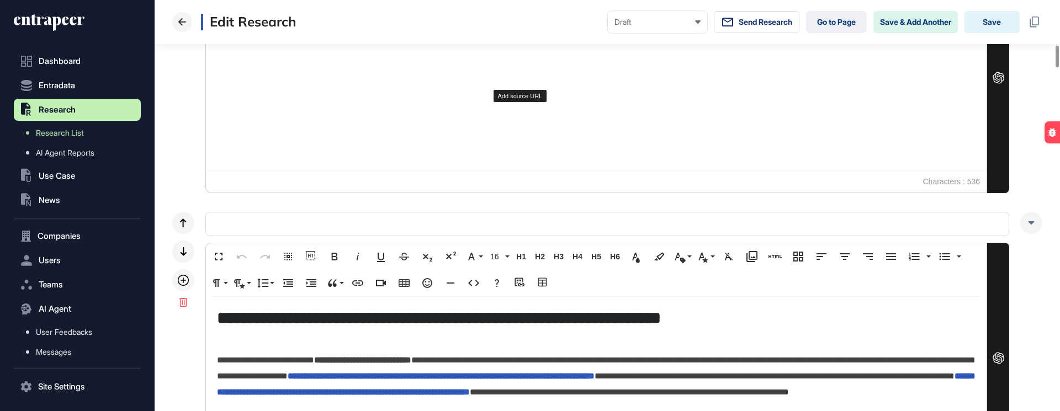
scroll to position [805, 0]
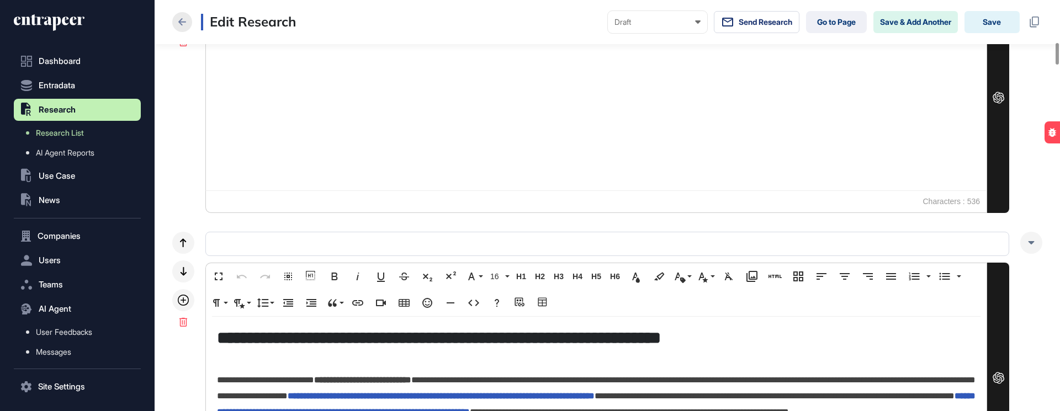
click at [179, 24] on icon at bounding box center [181, 21] width 13 height 13
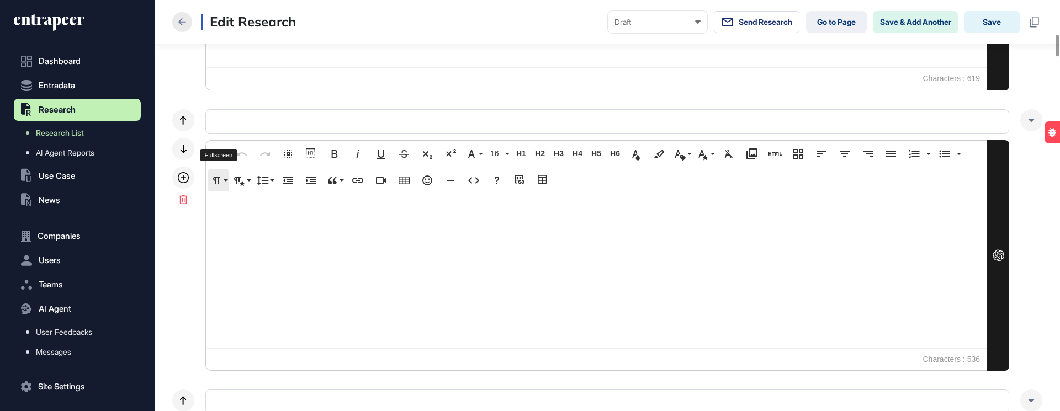
scroll to position [642, 0]
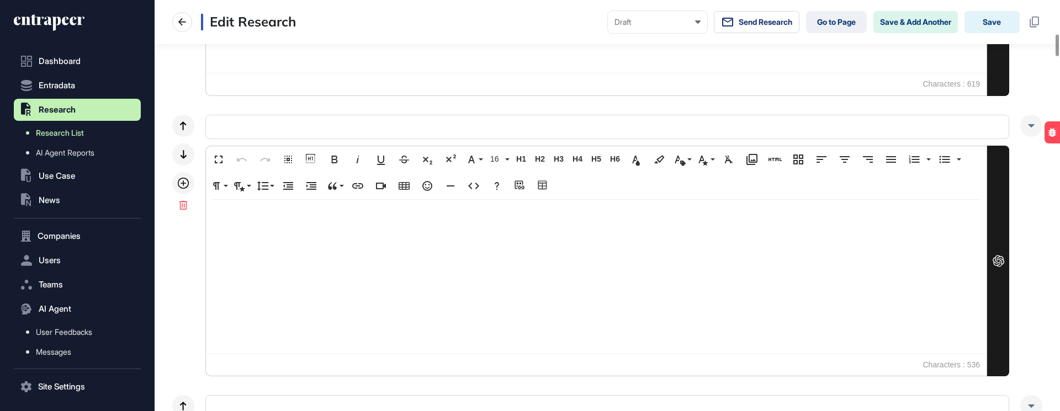
click at [73, 129] on span "Research List" at bounding box center [60, 133] width 48 height 9
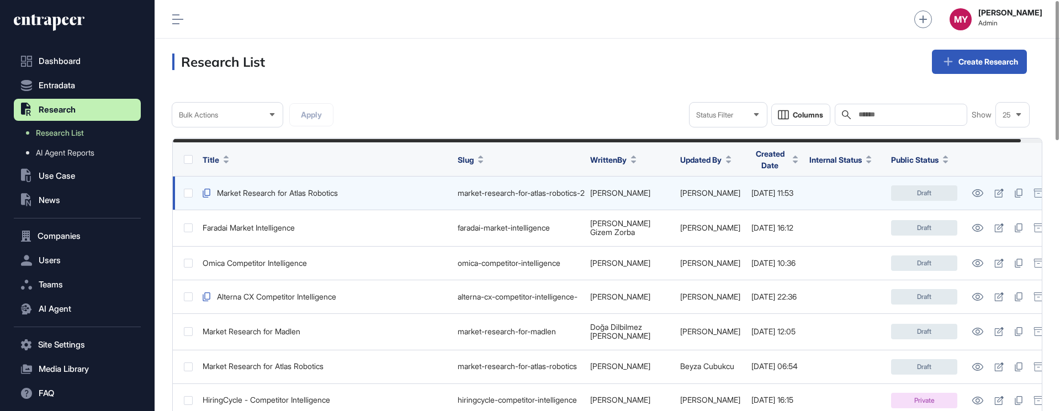
click at [327, 189] on div "Market Research for Atlas Robotics" at bounding box center [325, 193] width 244 height 9
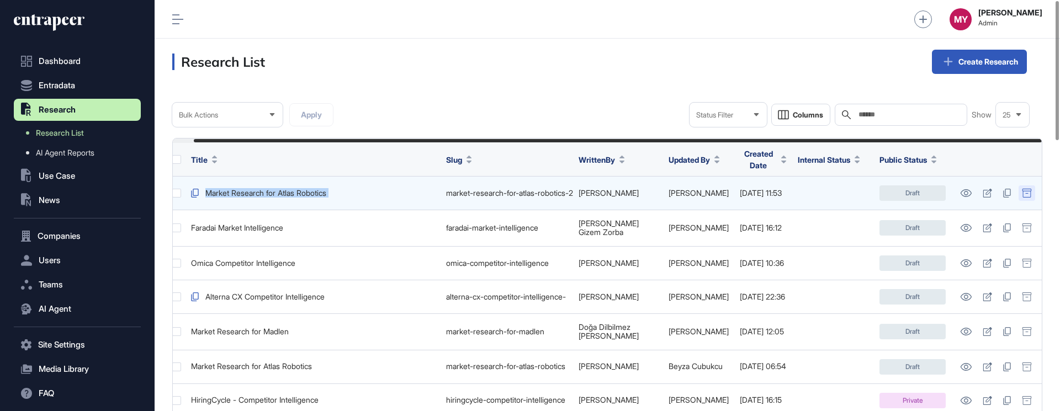
click at [1031, 190] on icon at bounding box center [1027, 193] width 10 height 9
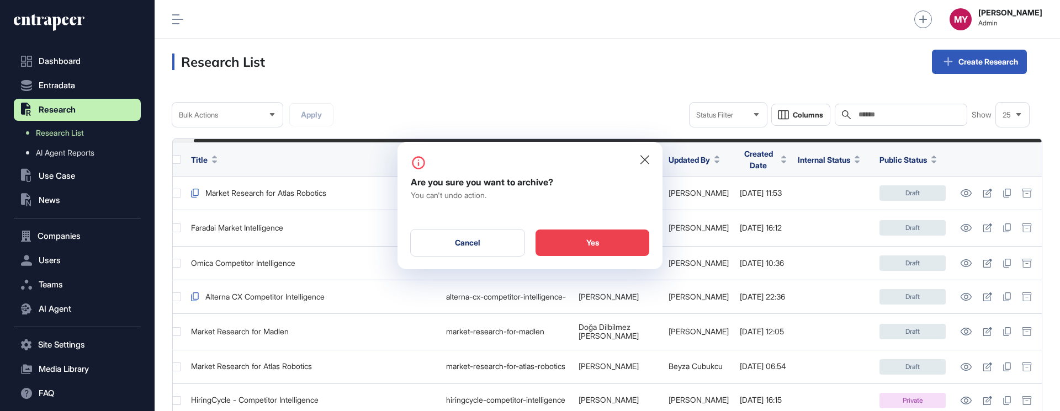
click at [604, 243] on div "Yes" at bounding box center [592, 243] width 114 height 26
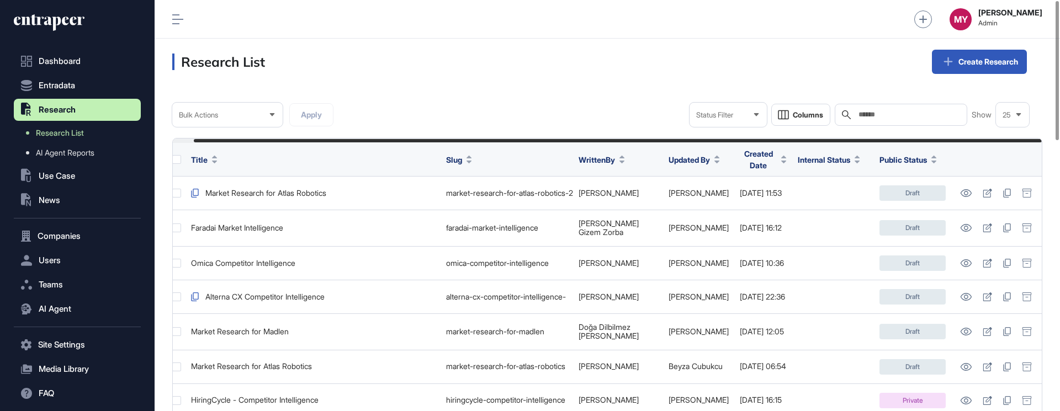
click at [514, 76] on header "Research List Create Research" at bounding box center [607, 62] width 905 height 46
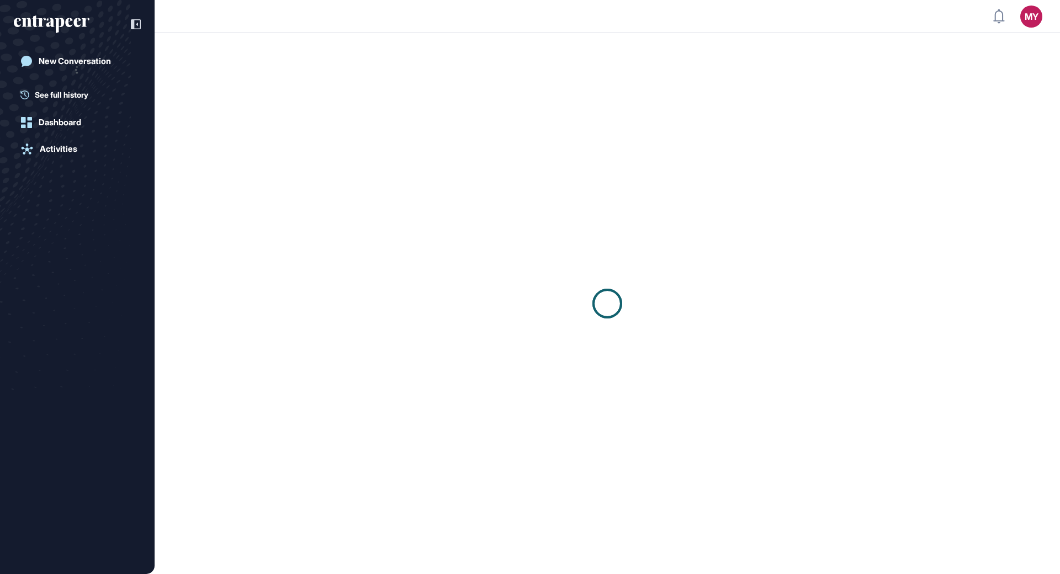
scroll to position [1, 1]
